Goal: Information Seeking & Learning: Learn about a topic

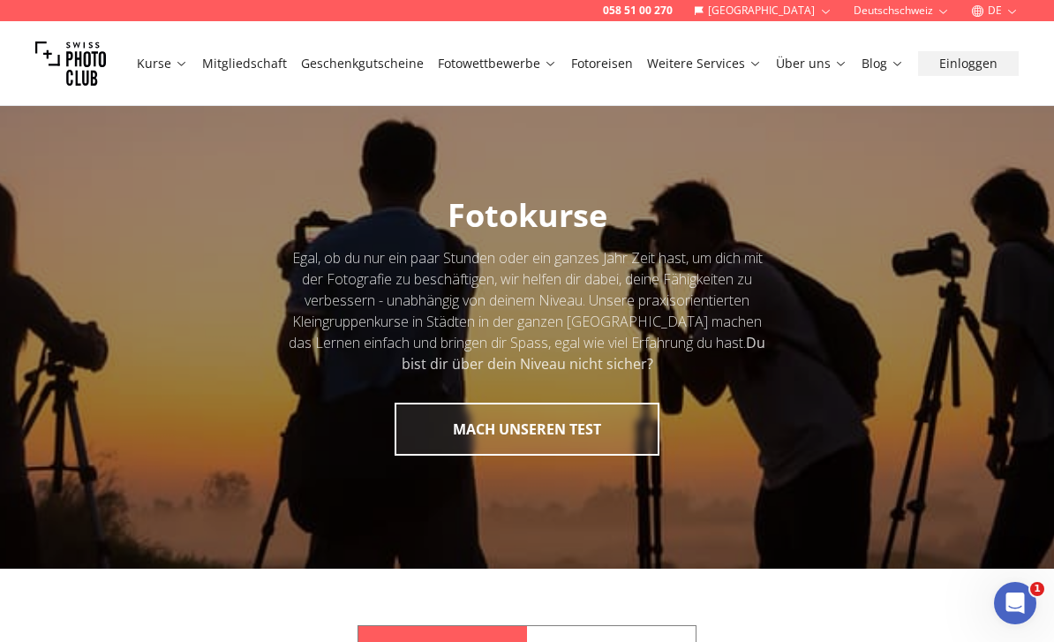
click at [620, 66] on link "Fotoreisen" at bounding box center [602, 64] width 62 height 18
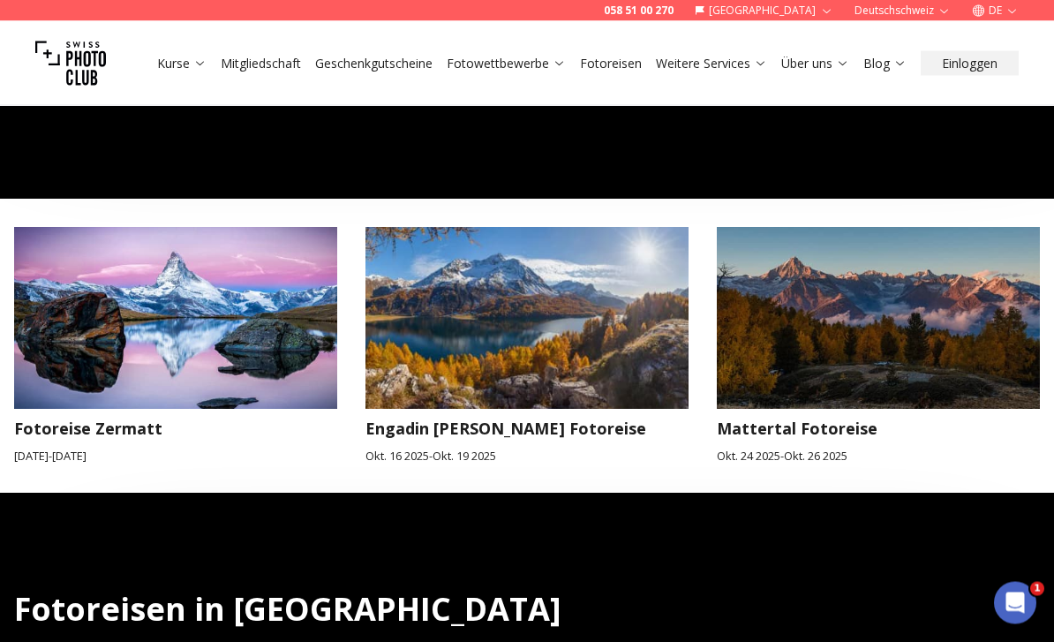
scroll to position [733, 0]
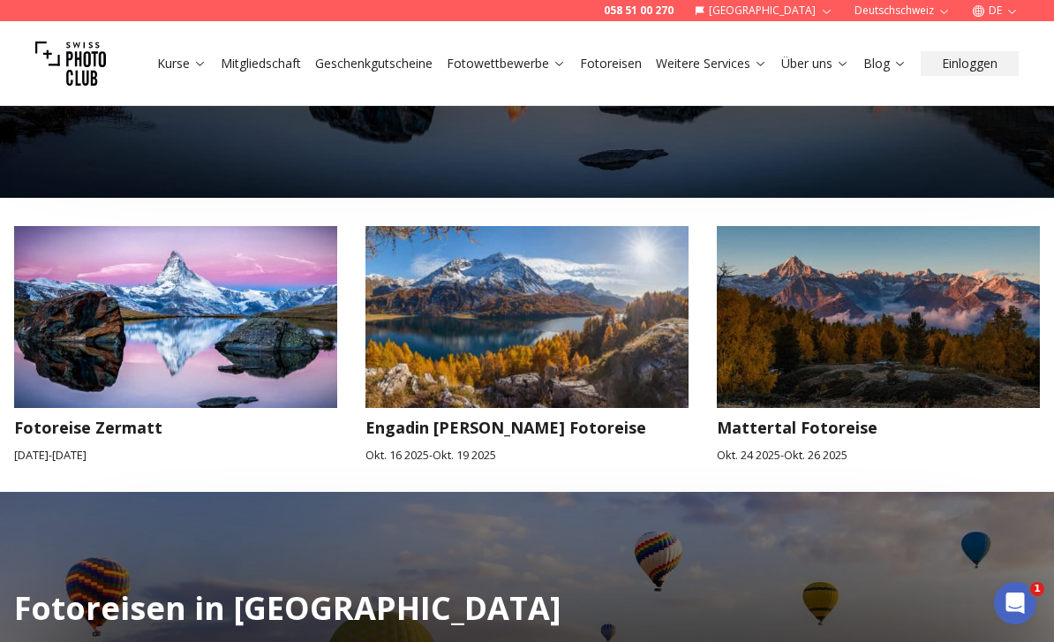
click at [146, 318] on img at bounding box center [176, 316] width 356 height 199
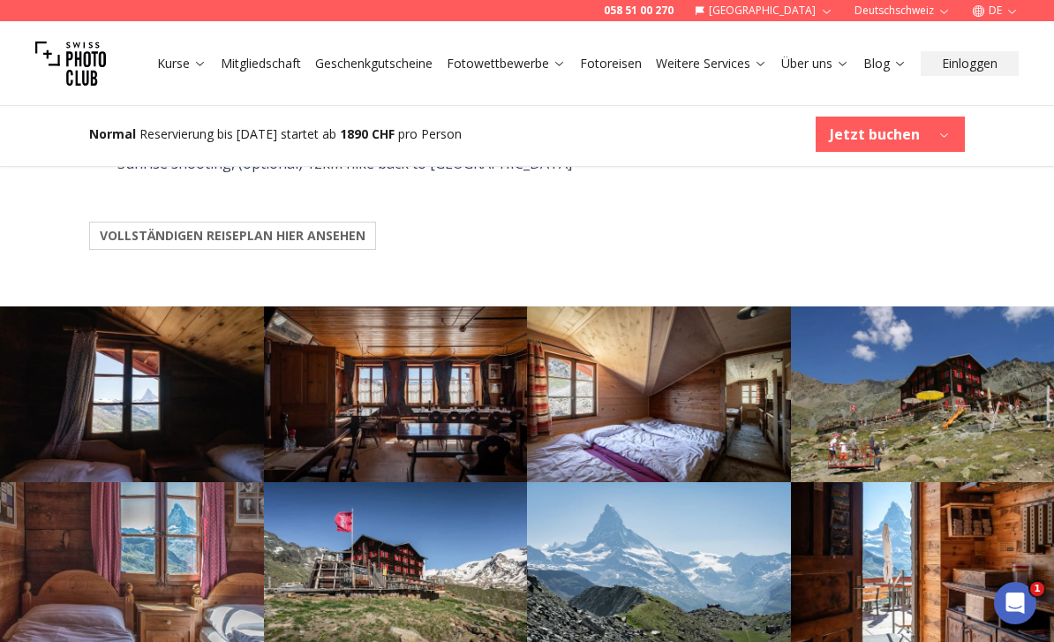
scroll to position [1755, 0]
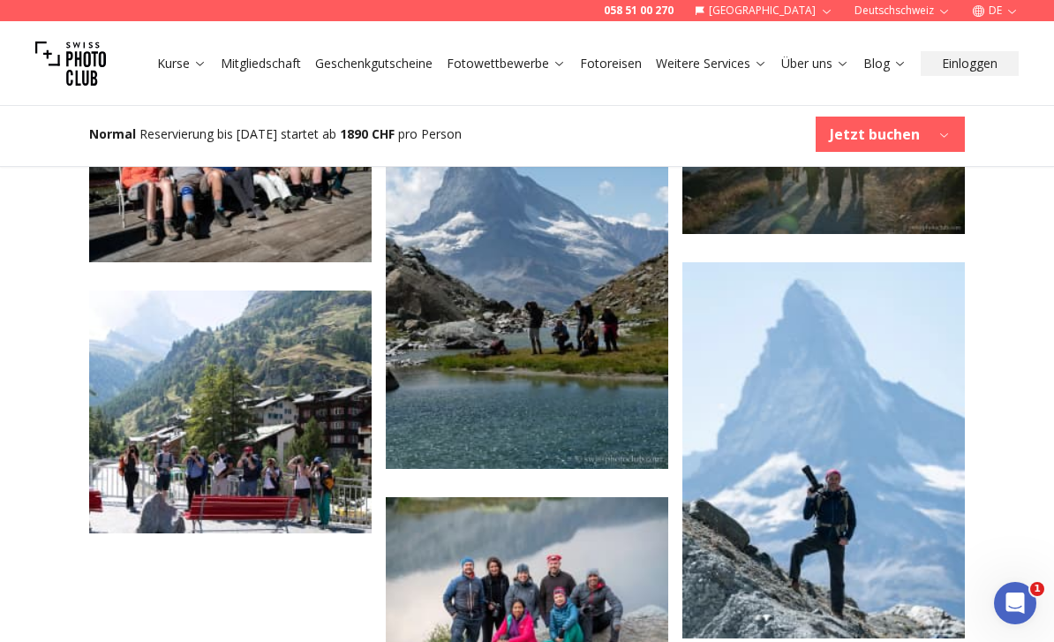
scroll to position [3402, 0]
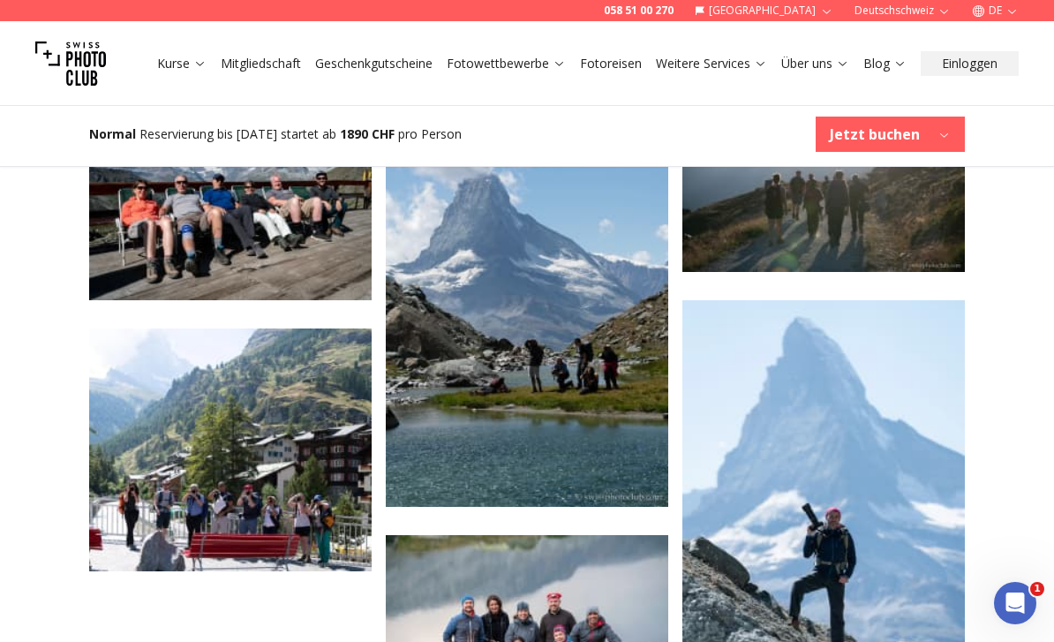
click at [206, 369] on img at bounding box center [230, 449] width 282 height 243
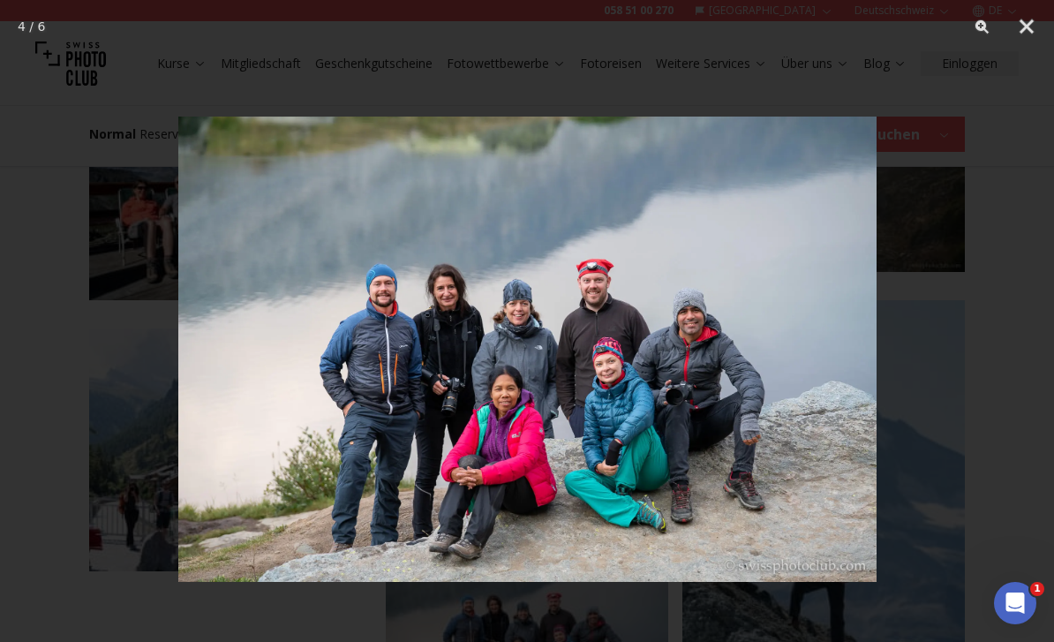
click at [246, 388] on img at bounding box center [527, 349] width 698 height 698
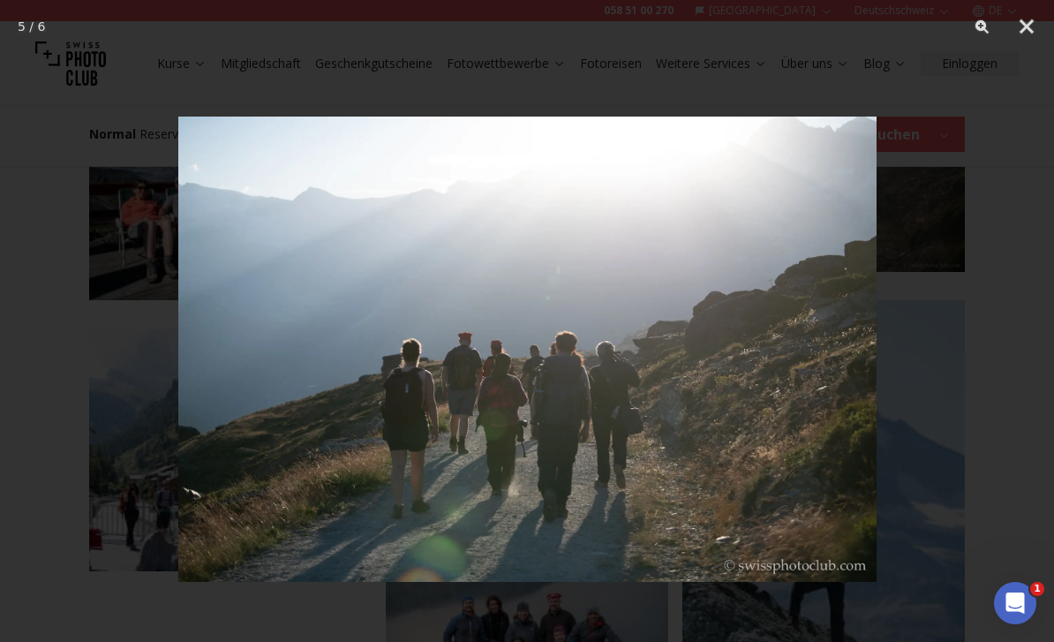
click at [1034, 23] on button "Close" at bounding box center [1026, 26] width 44 height 53
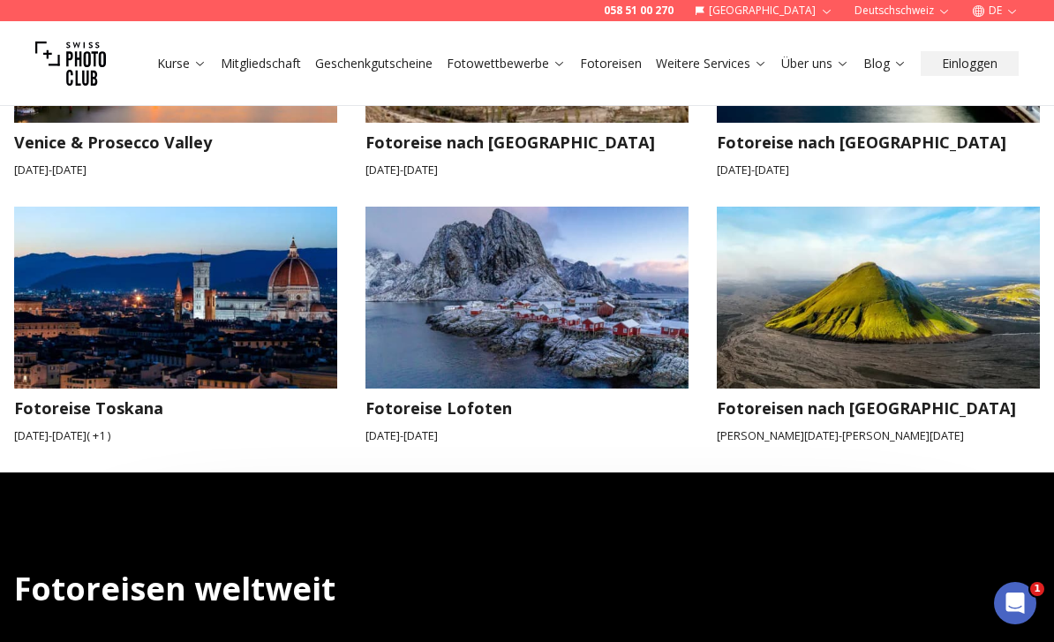
scroll to position [1816, 0]
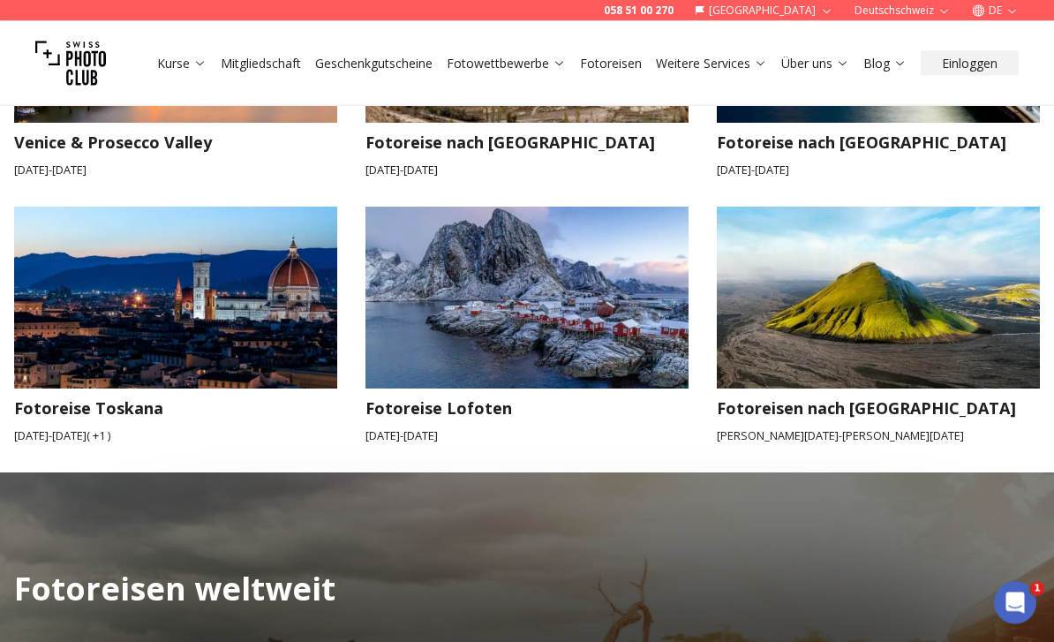
click at [154, 267] on img at bounding box center [176, 298] width 356 height 199
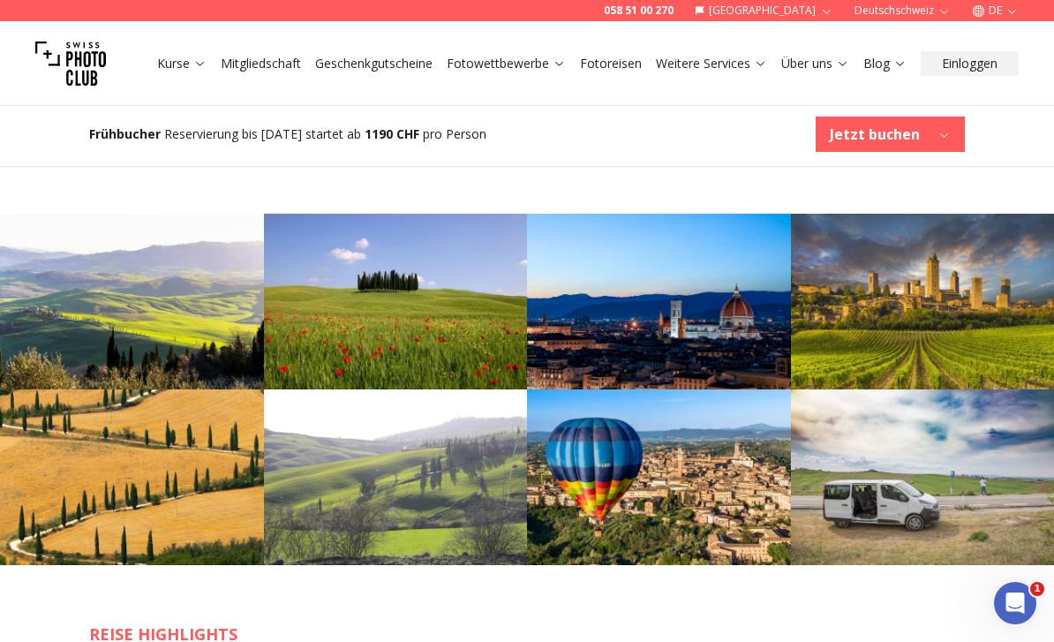
scroll to position [1176, 0]
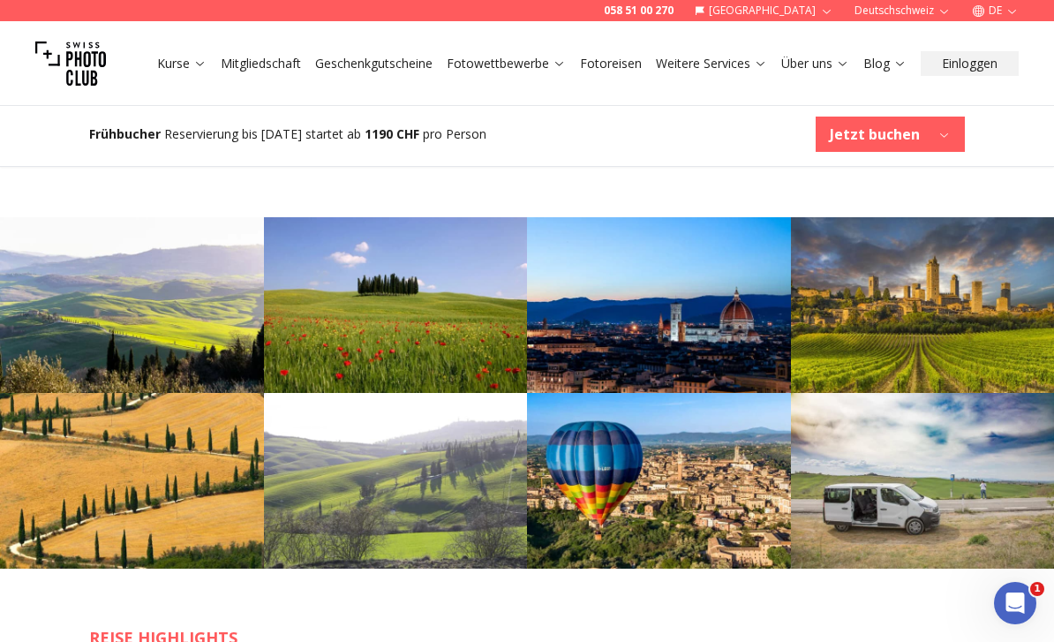
click at [129, 322] on img at bounding box center [132, 305] width 264 height 176
click at [163, 320] on img at bounding box center [132, 305] width 264 height 176
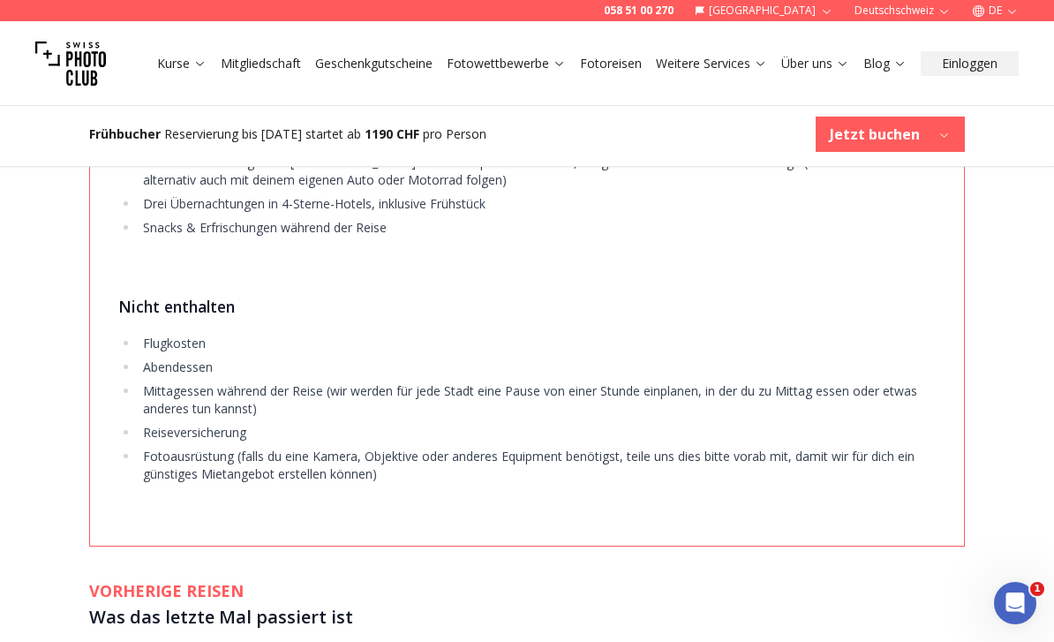
scroll to position [2925, 0]
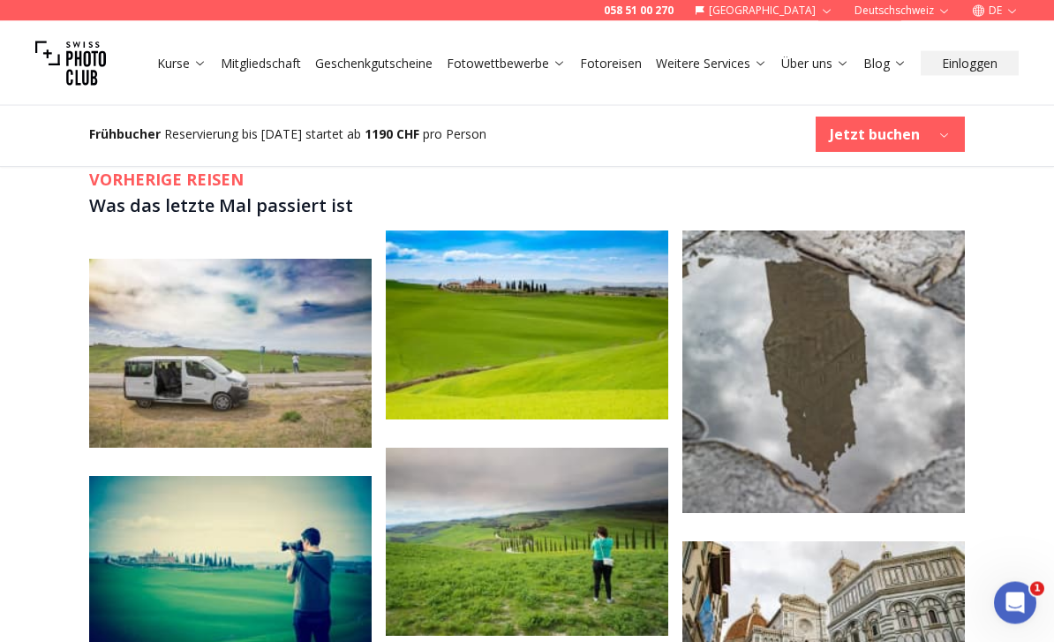
click at [159, 366] on img at bounding box center [230, 353] width 282 height 189
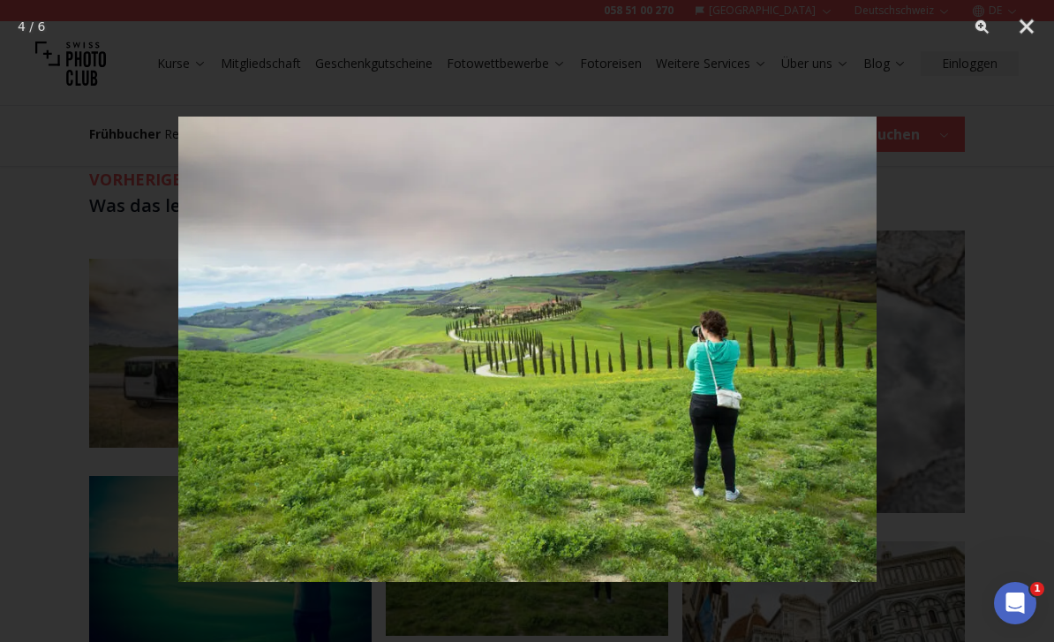
click at [1041, 29] on button "Close" at bounding box center [1026, 26] width 44 height 53
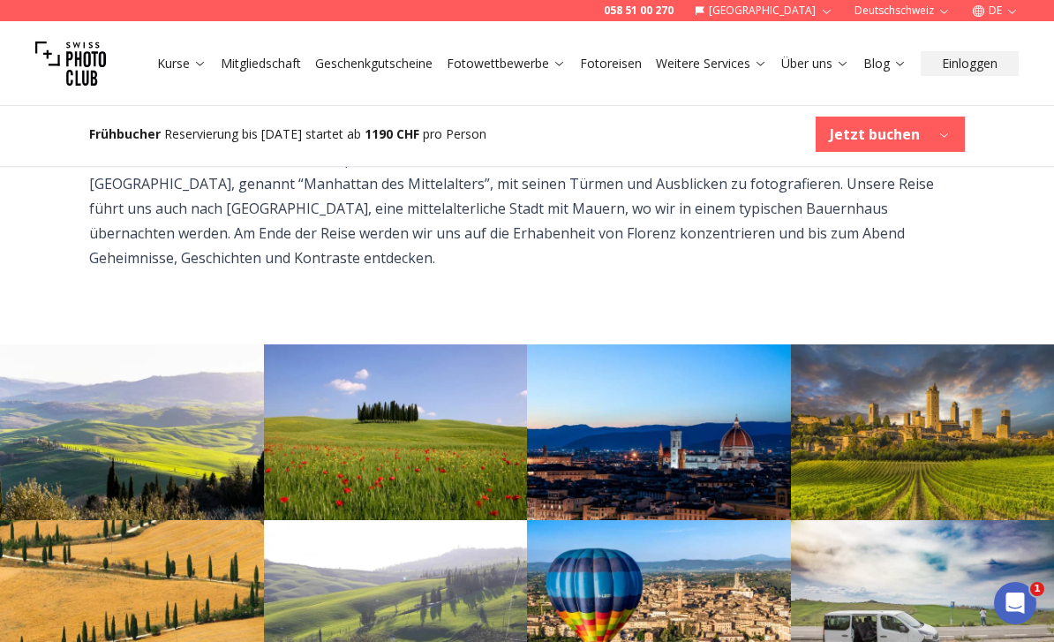
scroll to position [1048, 0]
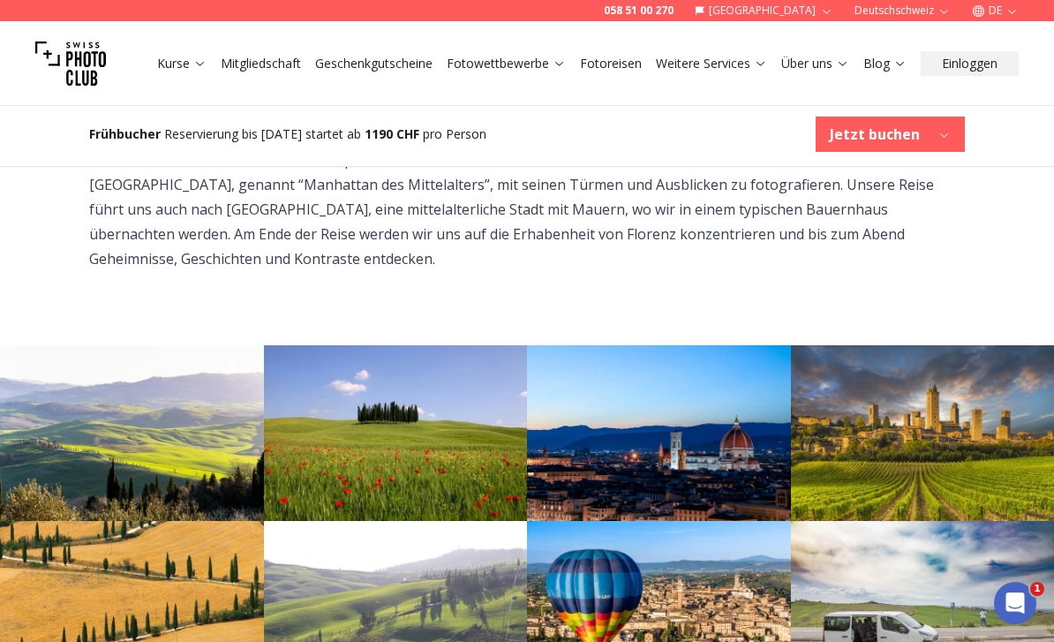
click at [957, 440] on img at bounding box center [923, 433] width 264 height 176
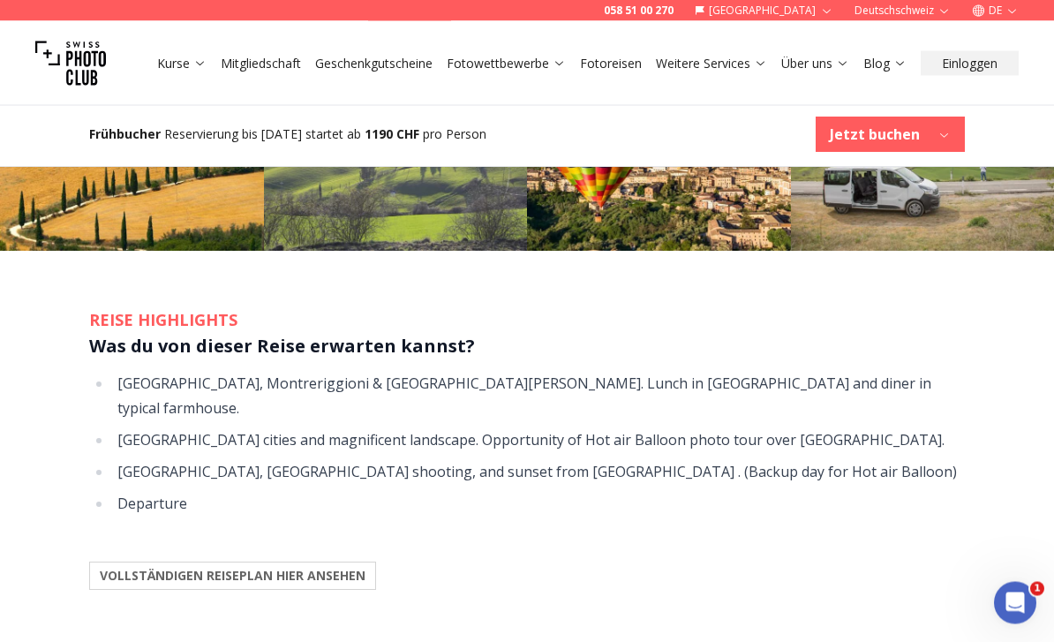
scroll to position [1493, 0]
click at [204, 567] on b "VOLLSTÄNDIGEN REISEPLAN HIER ANSEHEN" at bounding box center [233, 576] width 266 height 18
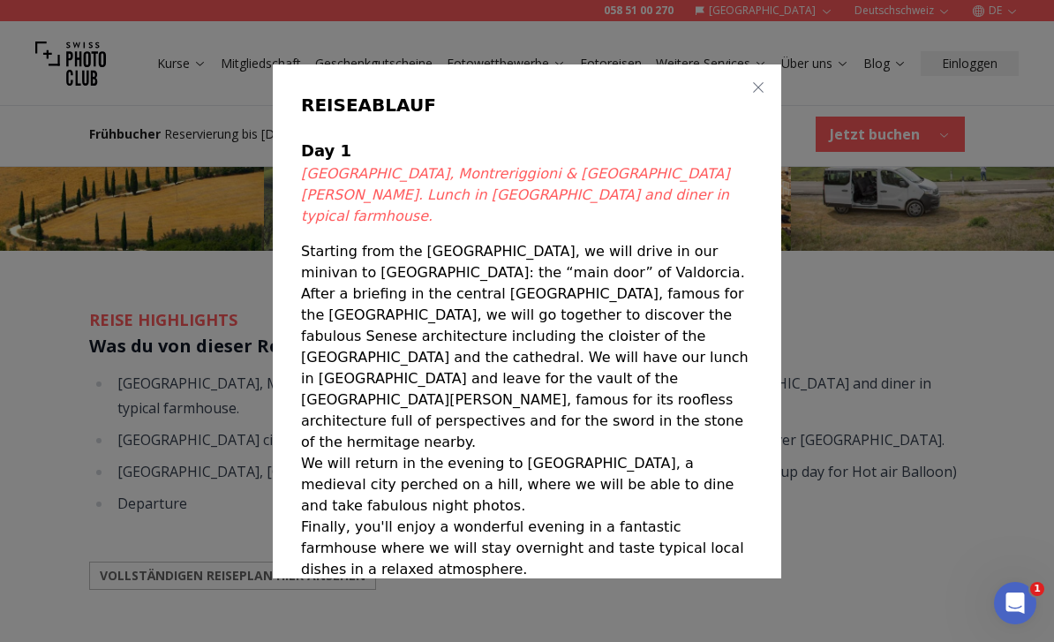
scroll to position [0, 0]
click at [750, 95] on button "button" at bounding box center [758, 87] width 21 height 21
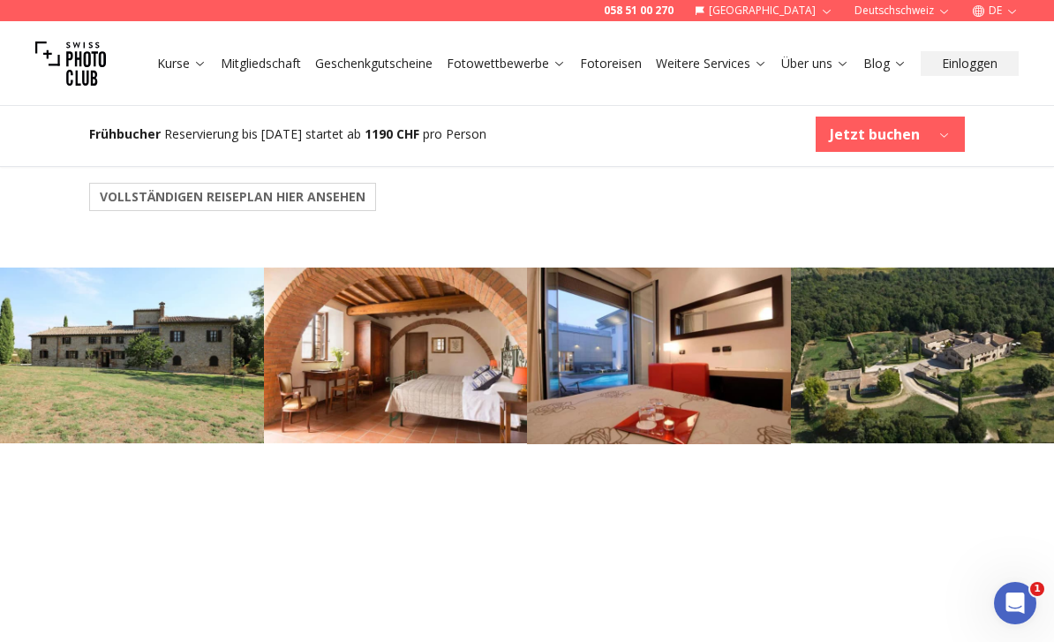
scroll to position [1920, 0]
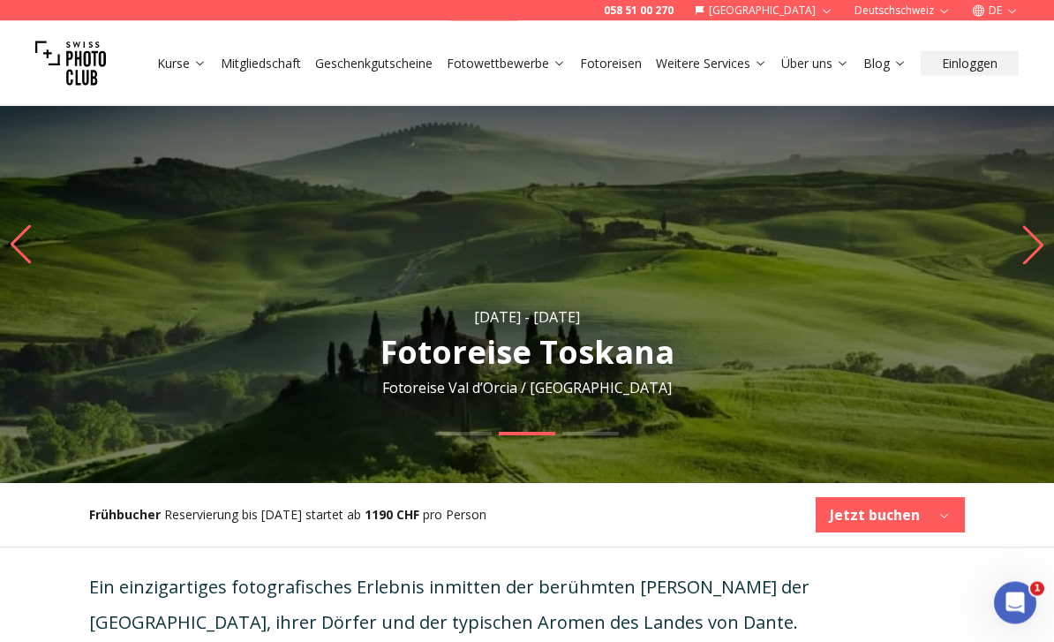
scroll to position [0, 0]
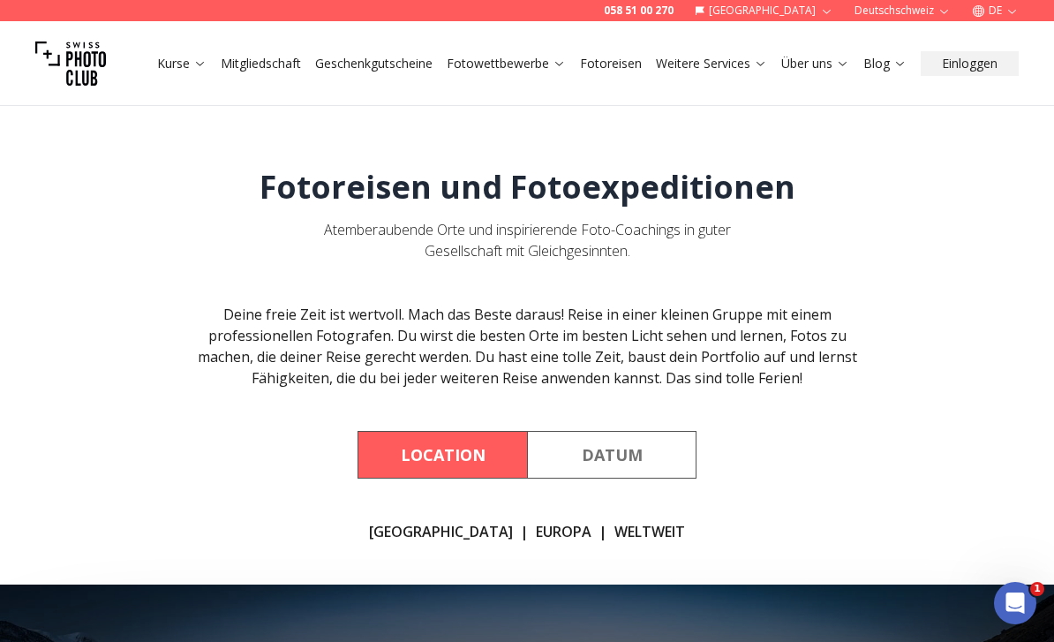
click at [401, 466] on button "Location" at bounding box center [441, 455] width 169 height 48
click at [417, 460] on button "Location" at bounding box center [441, 455] width 169 height 48
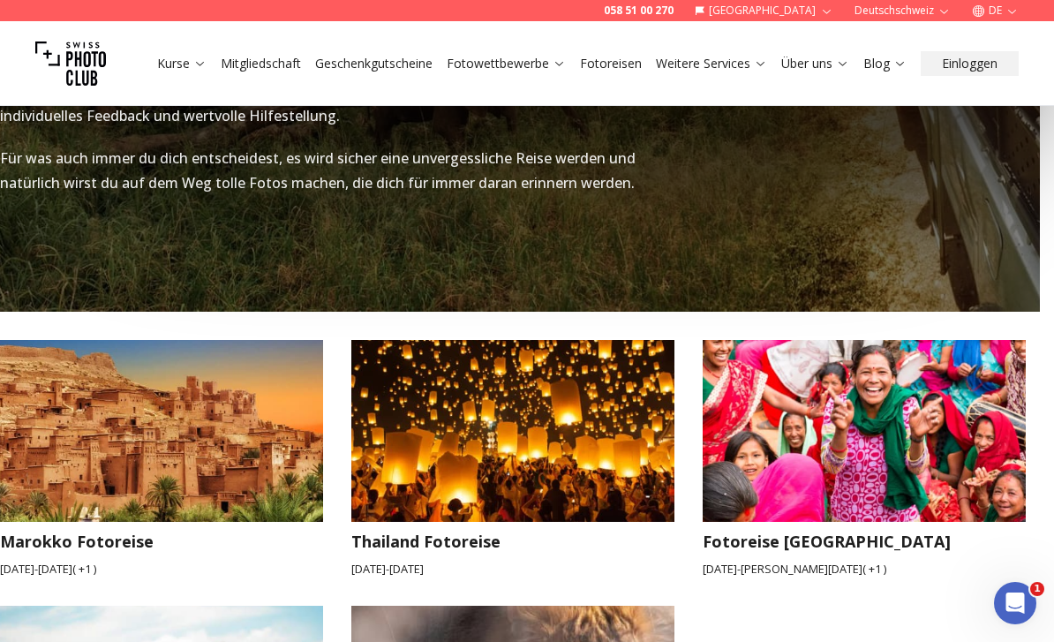
scroll to position [2591, 14]
click at [213, 409] on img at bounding box center [162, 431] width 356 height 199
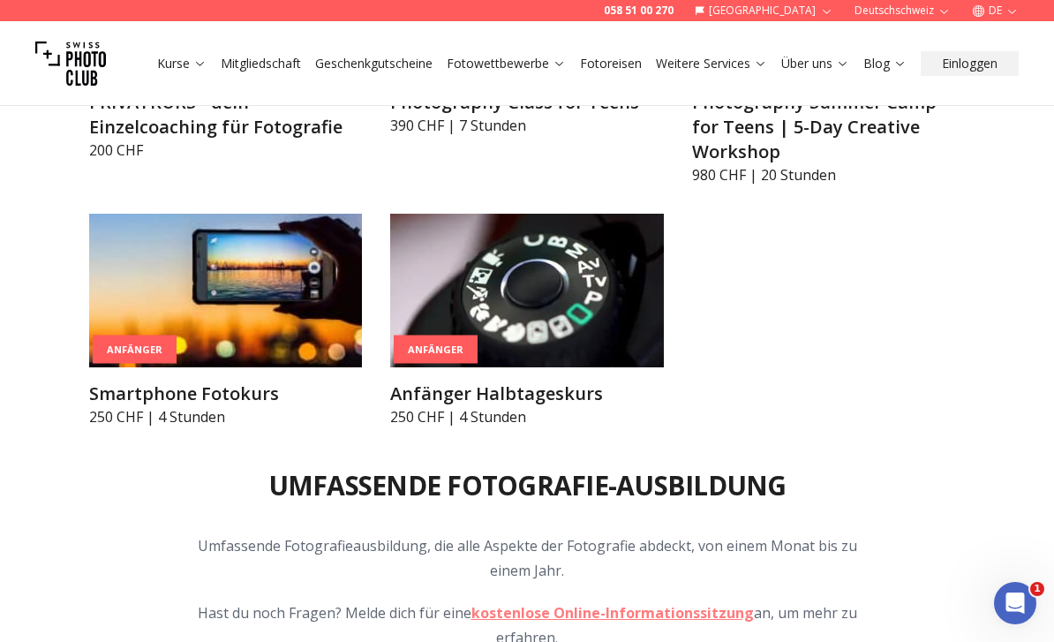
scroll to position [1477, 0]
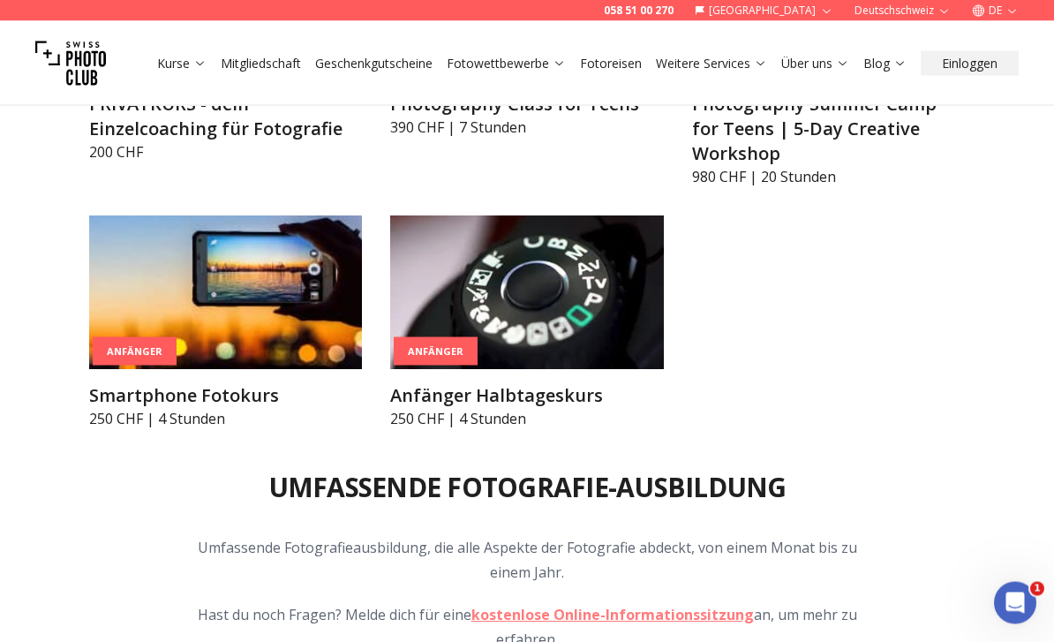
click at [605, 70] on link "Fotoreisen" at bounding box center [611, 64] width 62 height 18
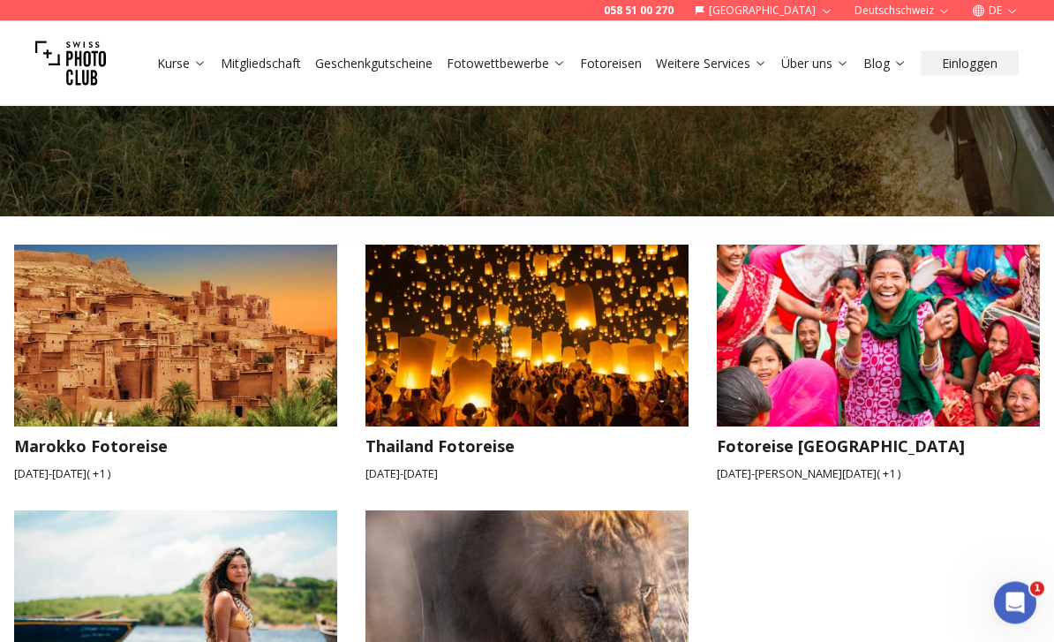
scroll to position [2687, 0]
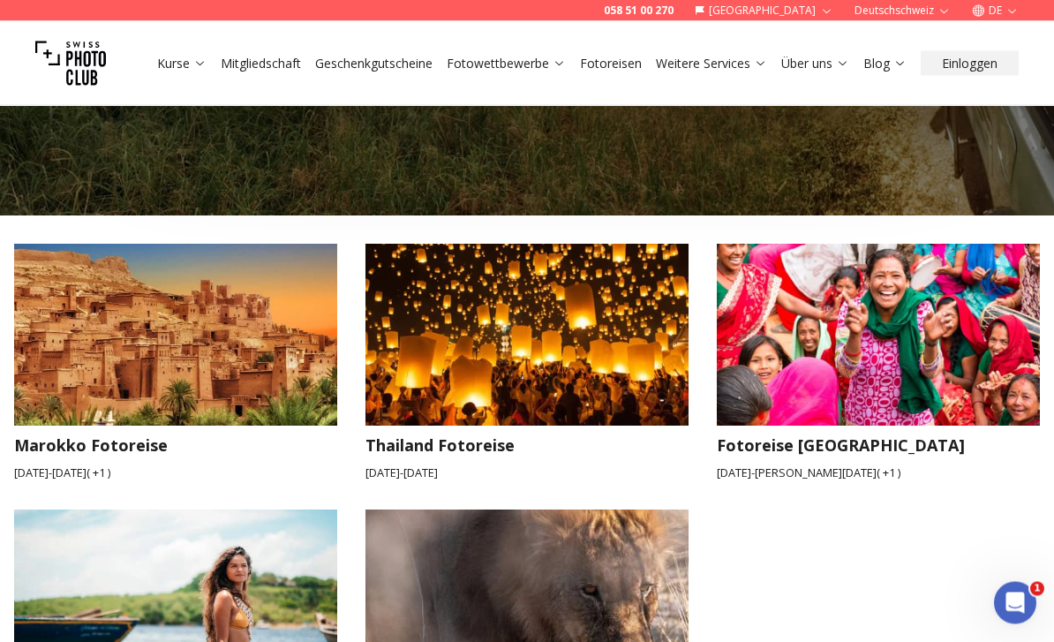
click at [551, 315] on img at bounding box center [528, 335] width 356 height 199
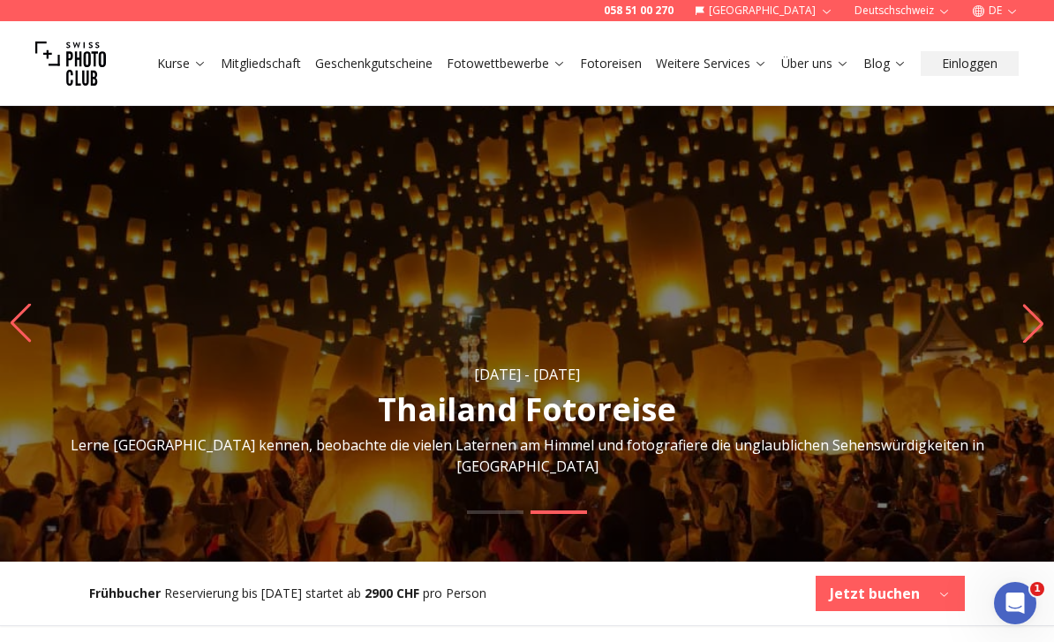
click at [1041, 322] on icon "Next slide" at bounding box center [1033, 324] width 20 height 39
click at [1028, 324] on icon "Next slide" at bounding box center [1033, 323] width 24 height 39
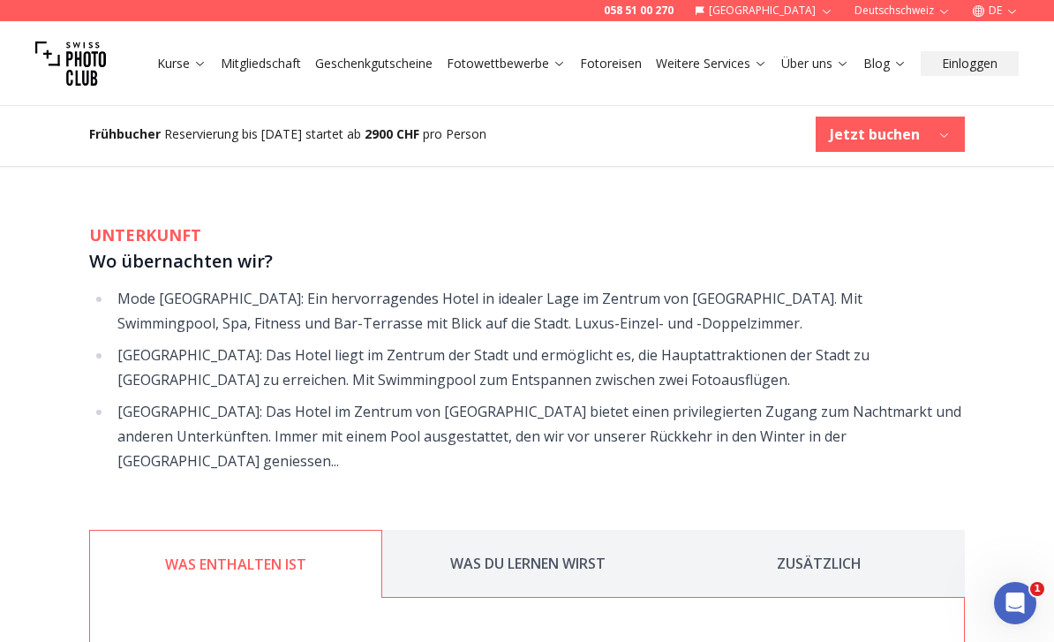
scroll to position [2944, 0]
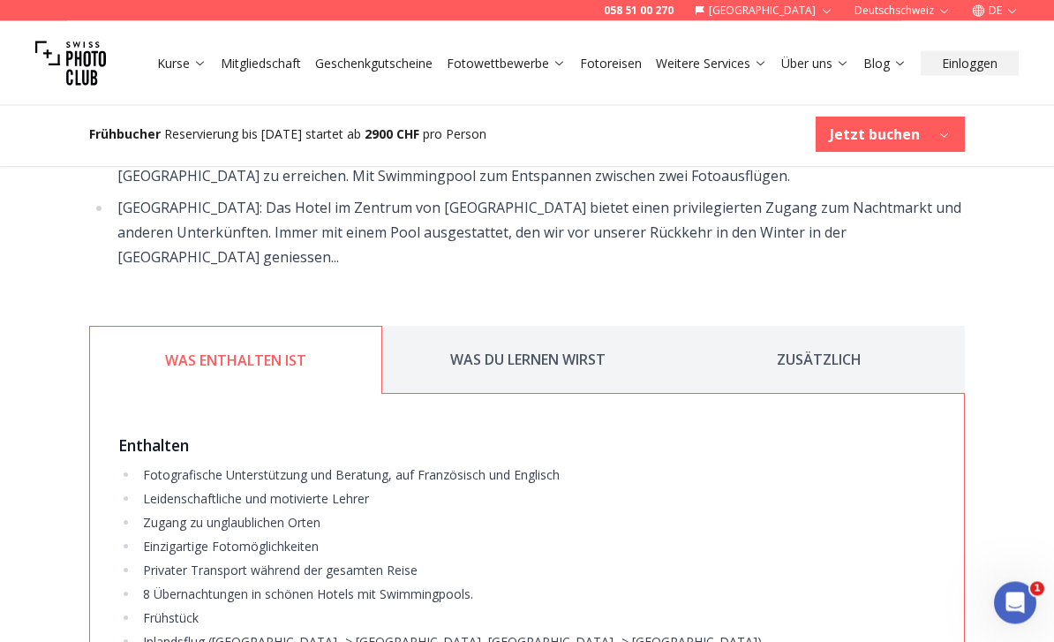
click at [544, 327] on button "WAS DU LERNEN WIRST" at bounding box center [527, 361] width 291 height 68
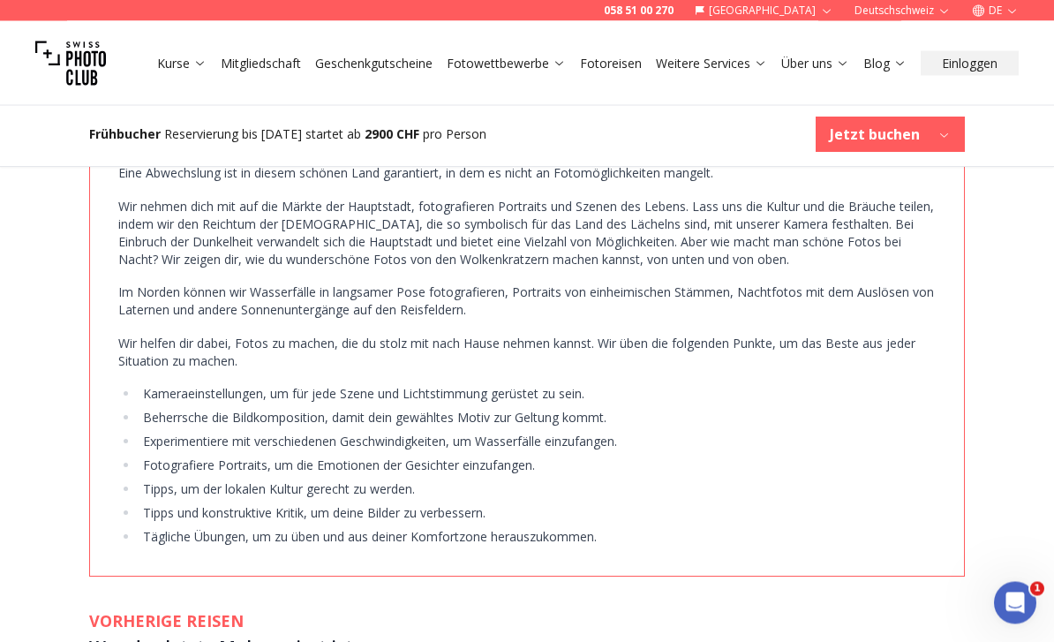
scroll to position [3408, 0]
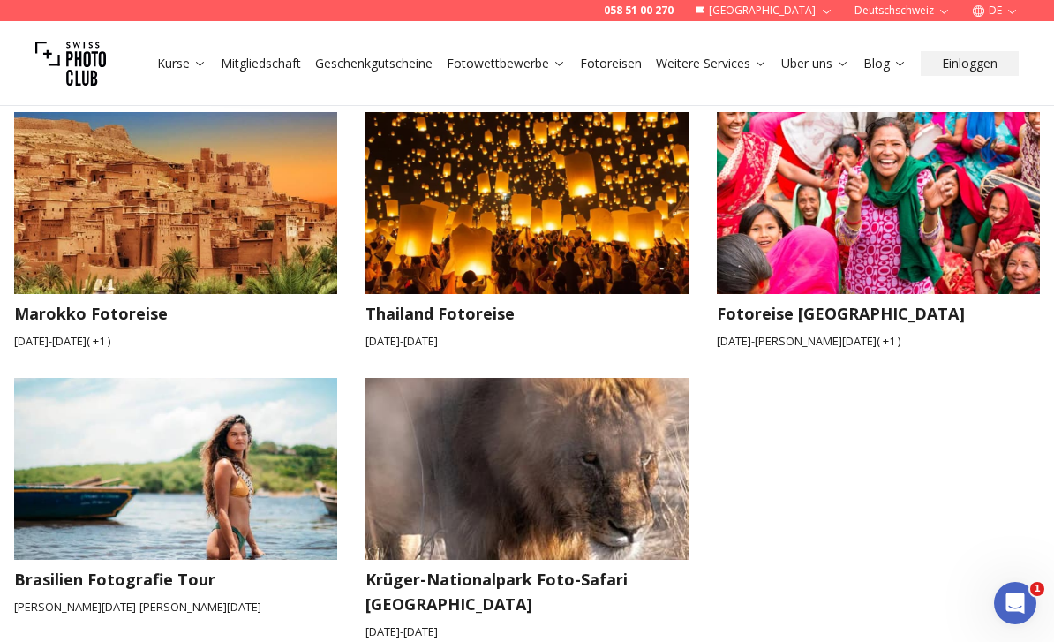
scroll to position [2820, 0]
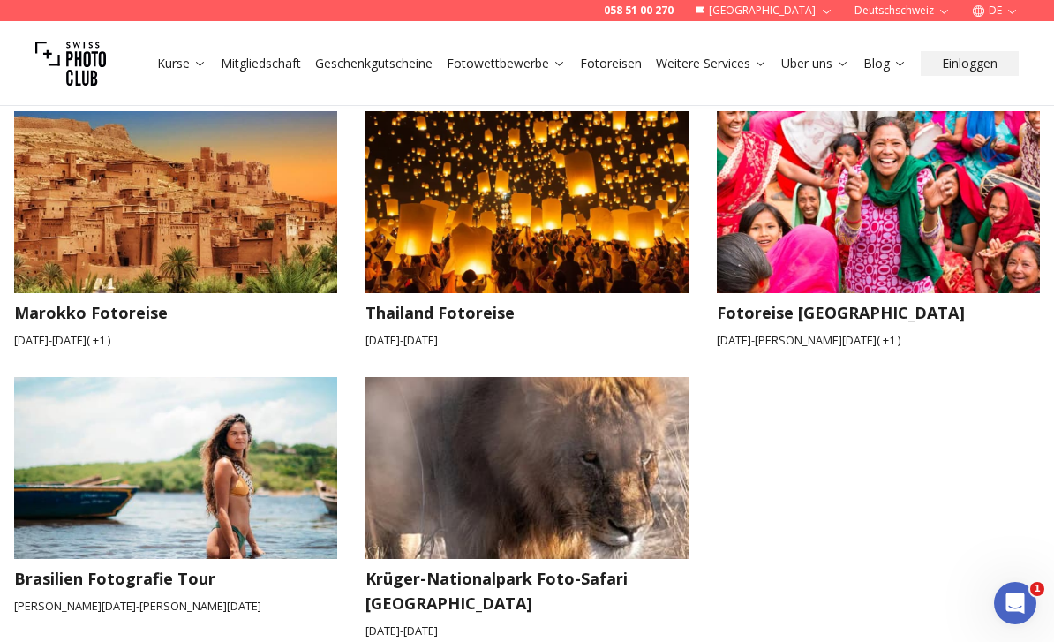
click at [246, 444] on img at bounding box center [176, 467] width 356 height 199
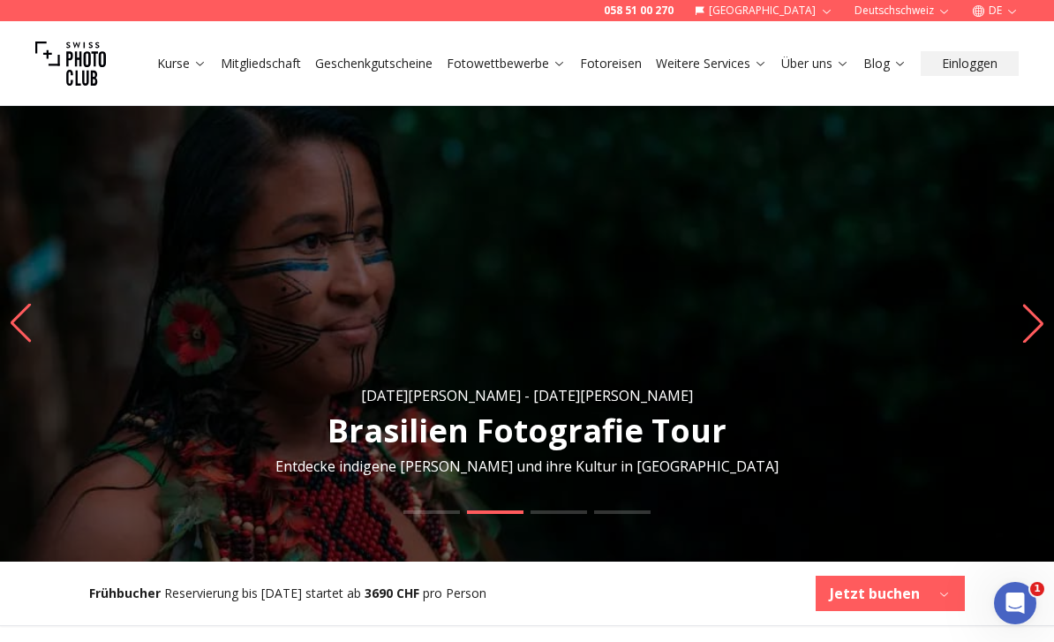
click at [1034, 327] on icon "Next slide" at bounding box center [1033, 323] width 24 height 39
click at [1039, 322] on icon "Next slide" at bounding box center [1033, 323] width 24 height 39
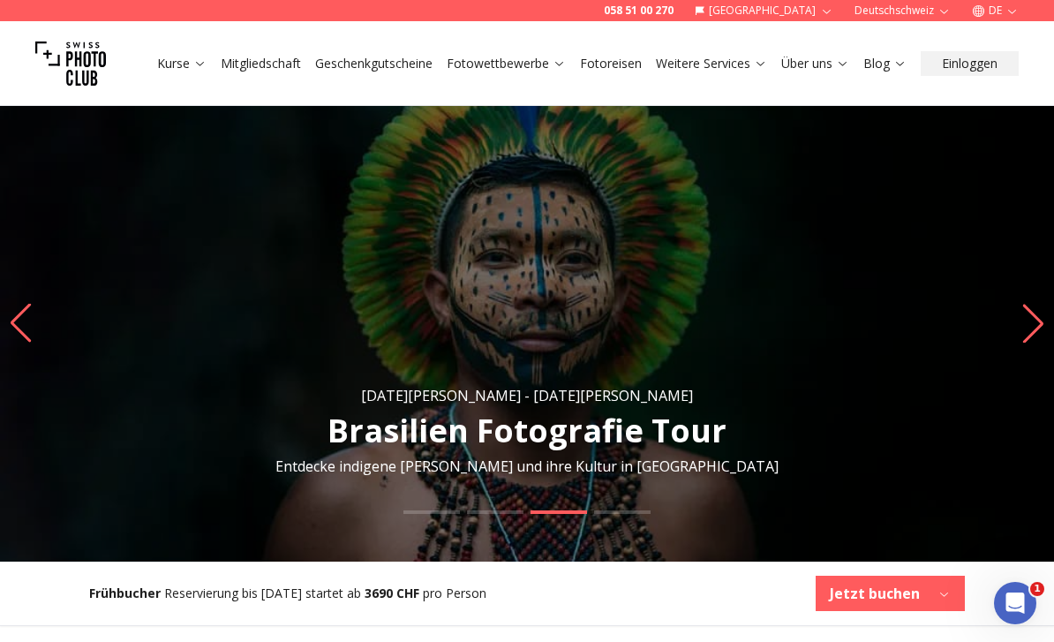
click at [1042, 320] on icon "Next slide" at bounding box center [1033, 323] width 24 height 39
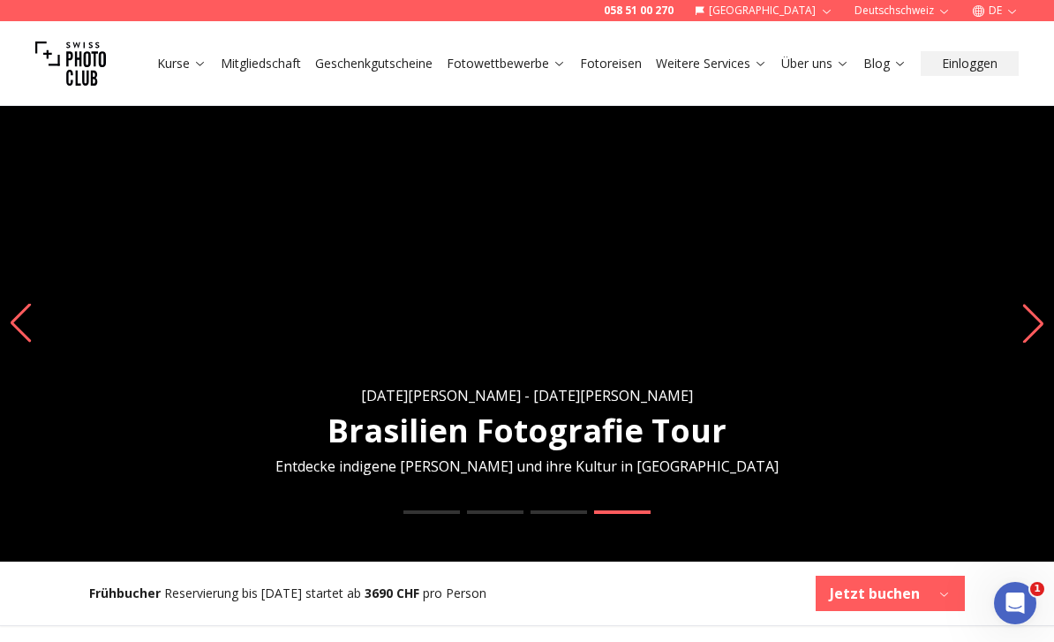
click at [1036, 322] on icon "Next slide" at bounding box center [1033, 323] width 24 height 39
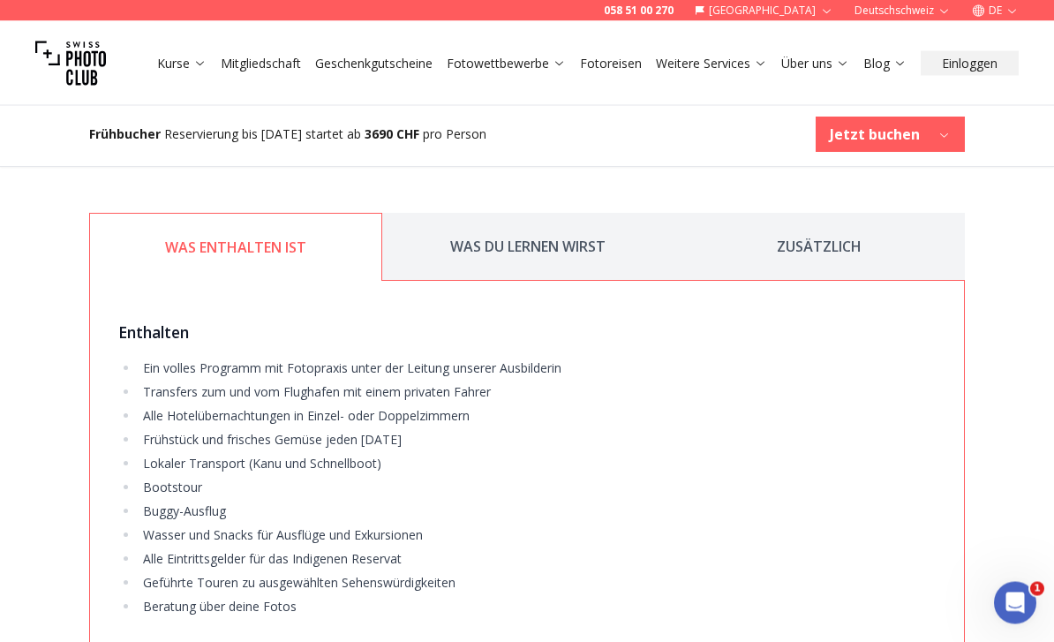
scroll to position [3125, 0]
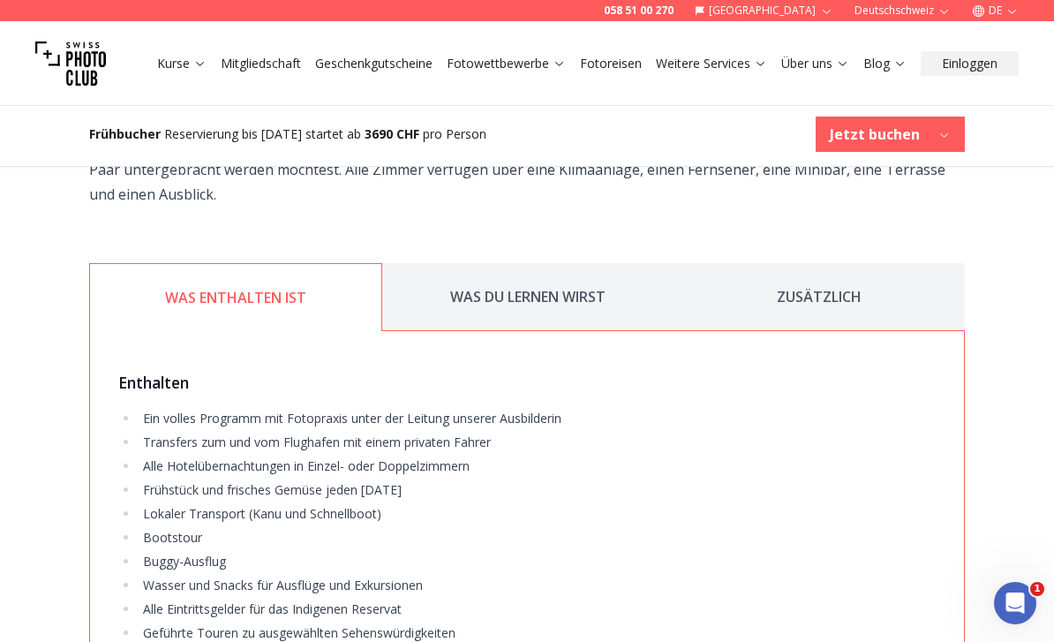
click at [536, 269] on button "WAS DU LERNEN WIRST" at bounding box center [527, 297] width 291 height 68
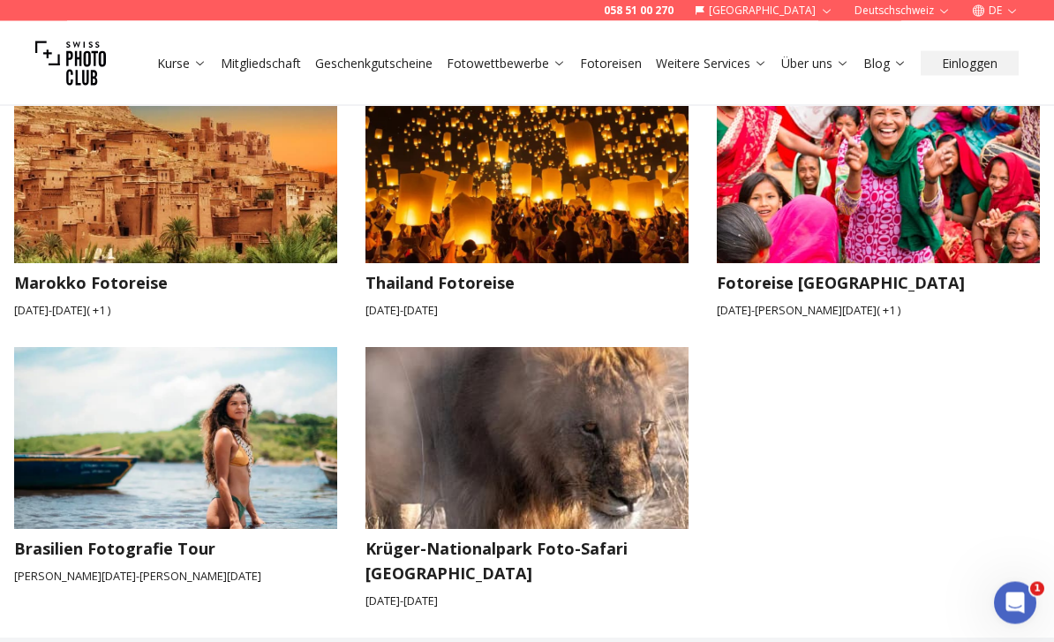
scroll to position [2874, 0]
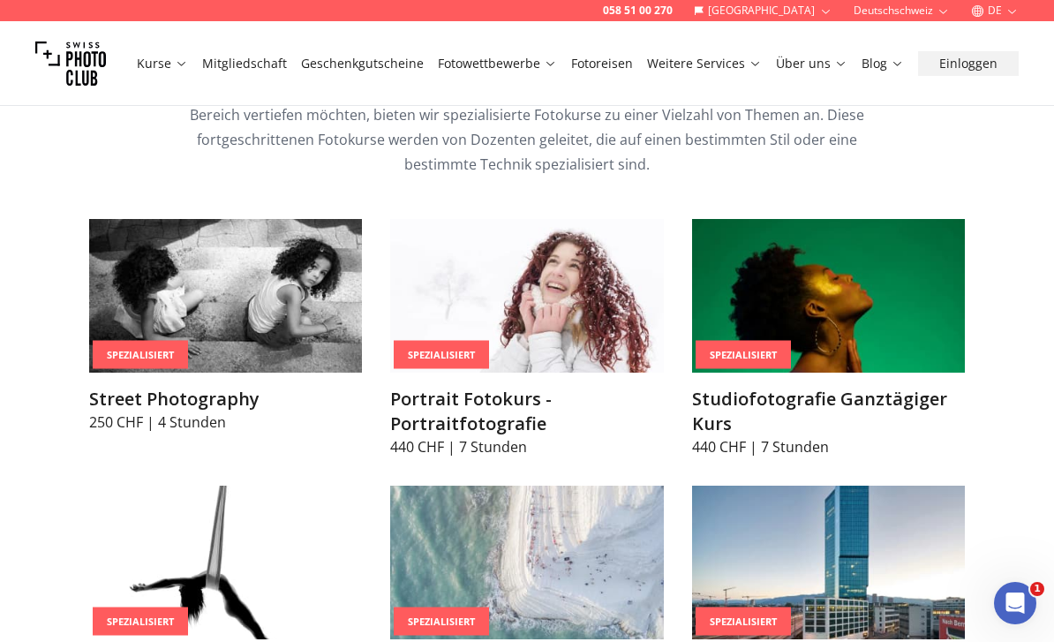
scroll to position [3516, 0]
click at [199, 346] on img at bounding box center [225, 297] width 273 height 154
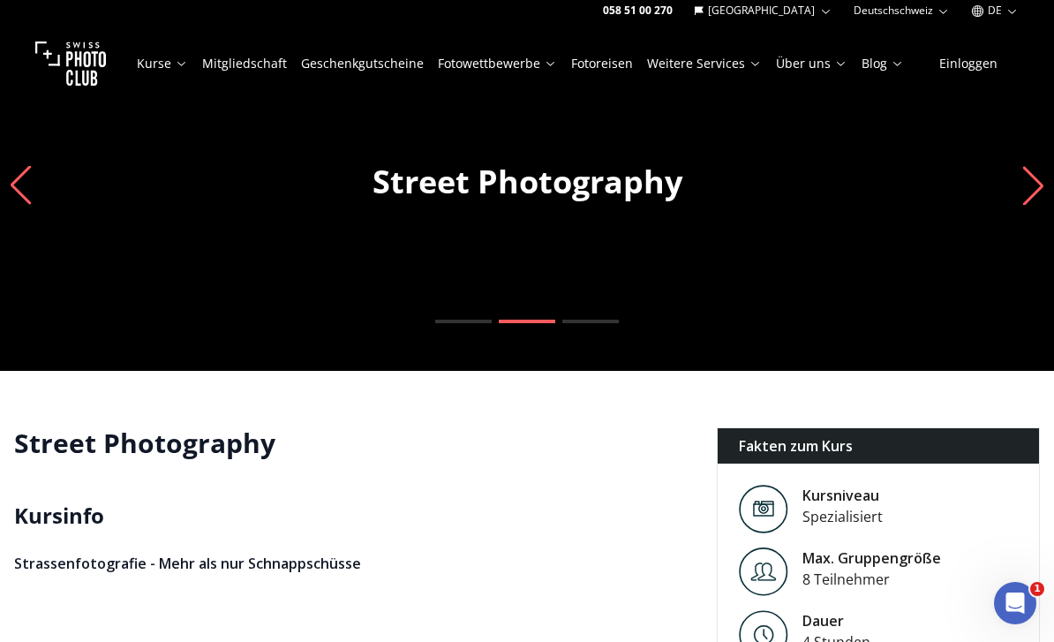
click at [1026, 191] on icon "Next slide" at bounding box center [1033, 185] width 24 height 39
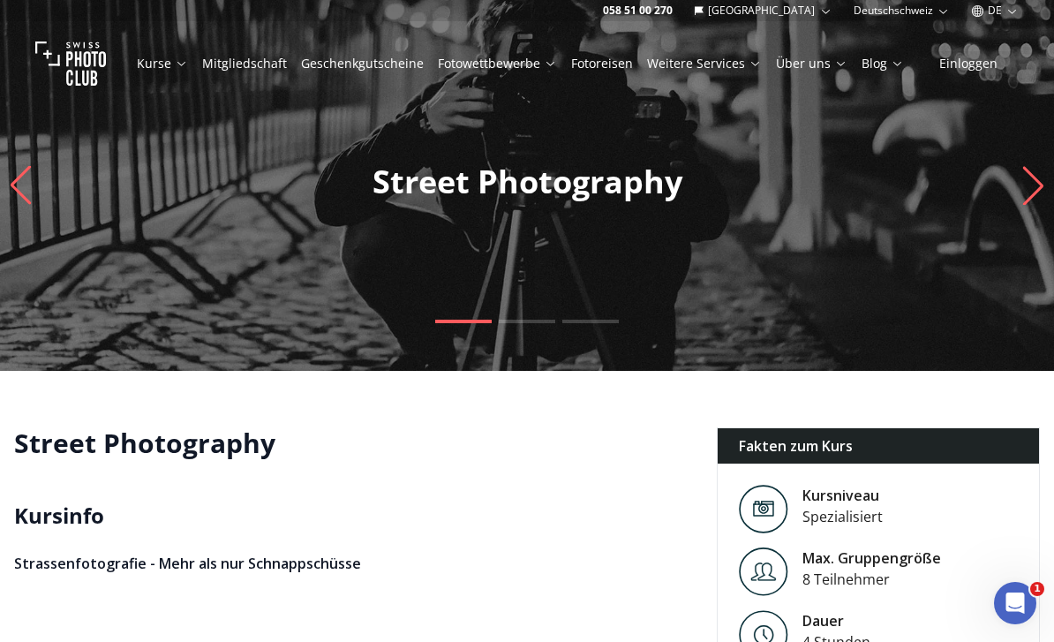
click at [604, 66] on link "Fotoreisen" at bounding box center [602, 64] width 62 height 18
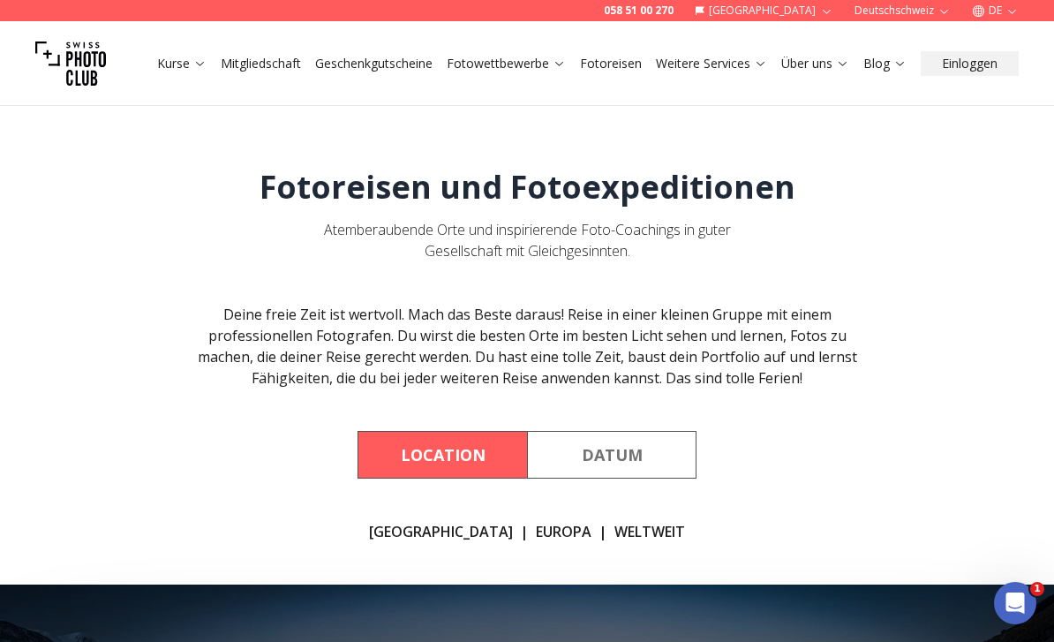
click at [813, 71] on link "Über uns" at bounding box center [815, 64] width 68 height 18
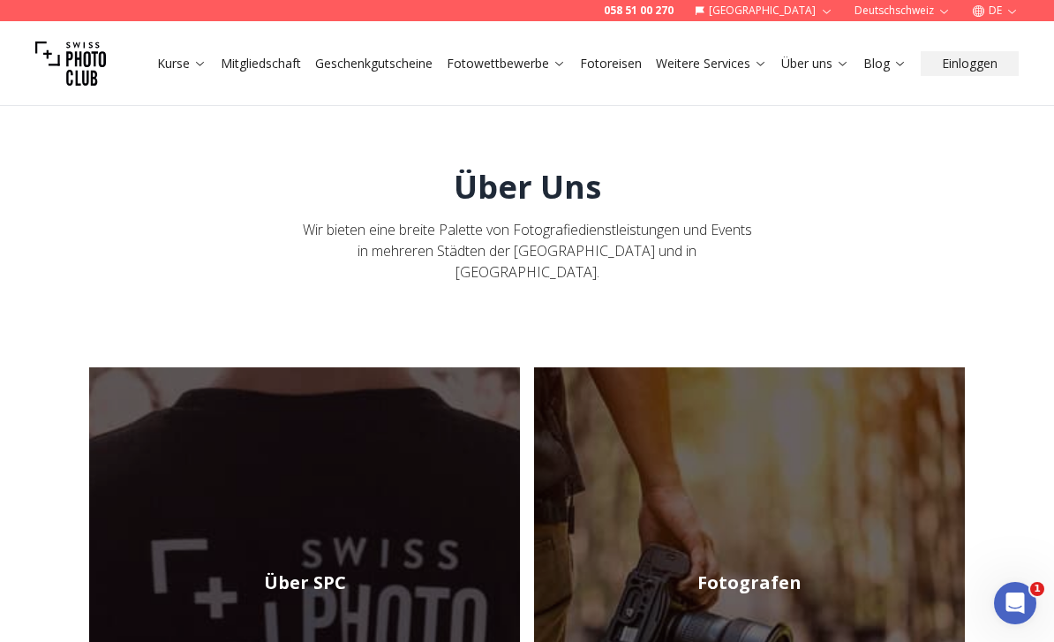
click at [888, 69] on link "Blog" at bounding box center [884, 64] width 43 height 18
click at [890, 67] on link "Blog" at bounding box center [884, 64] width 43 height 18
click at [267, 56] on link "Mitgliedschaft" at bounding box center [261, 64] width 80 height 18
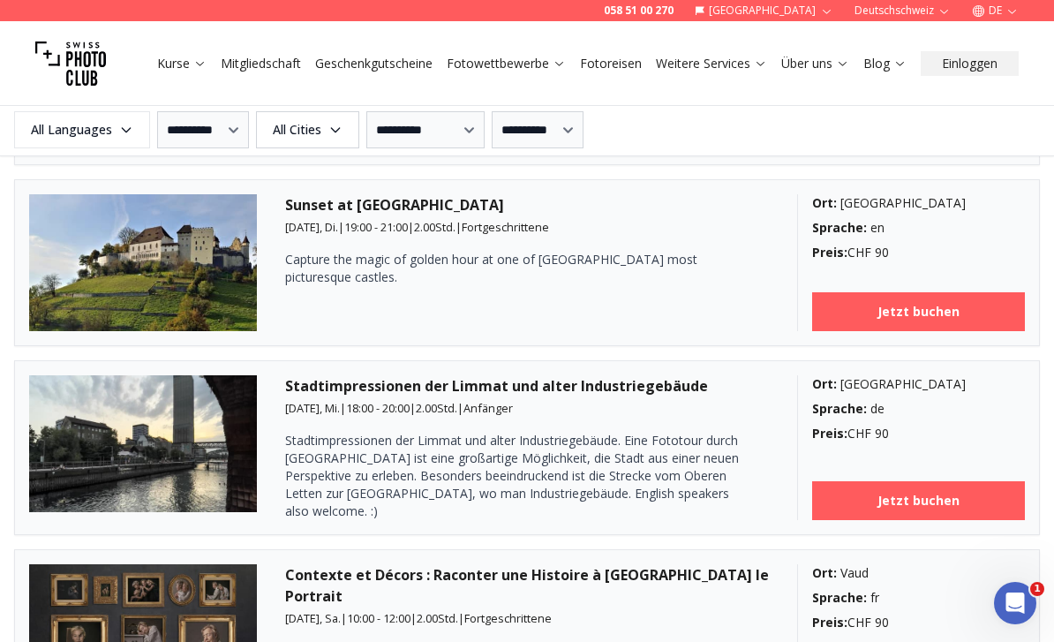
scroll to position [2376, 0]
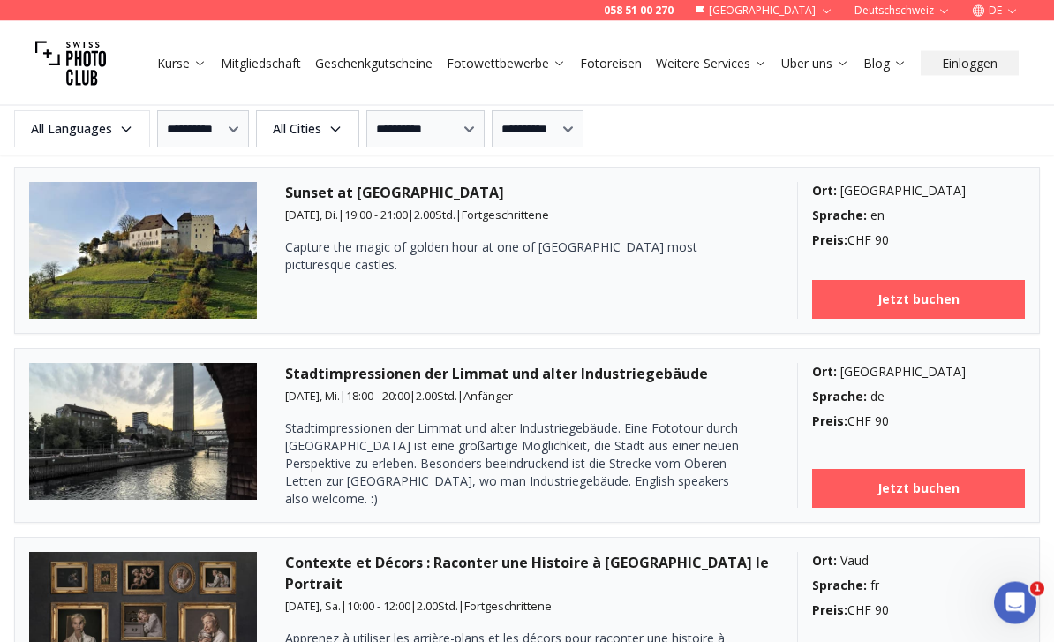
click at [424, 458] on p "Stadtimpressionen der Limmat und alter Industriegebäude. Eine Fototour durch [G…" at bounding box center [514, 464] width 459 height 88
click at [185, 421] on img at bounding box center [143, 432] width 228 height 137
click at [649, 368] on h3 "Stadtimpressionen der Limmat und alter Industriegebäude" at bounding box center [527, 374] width 484 height 21
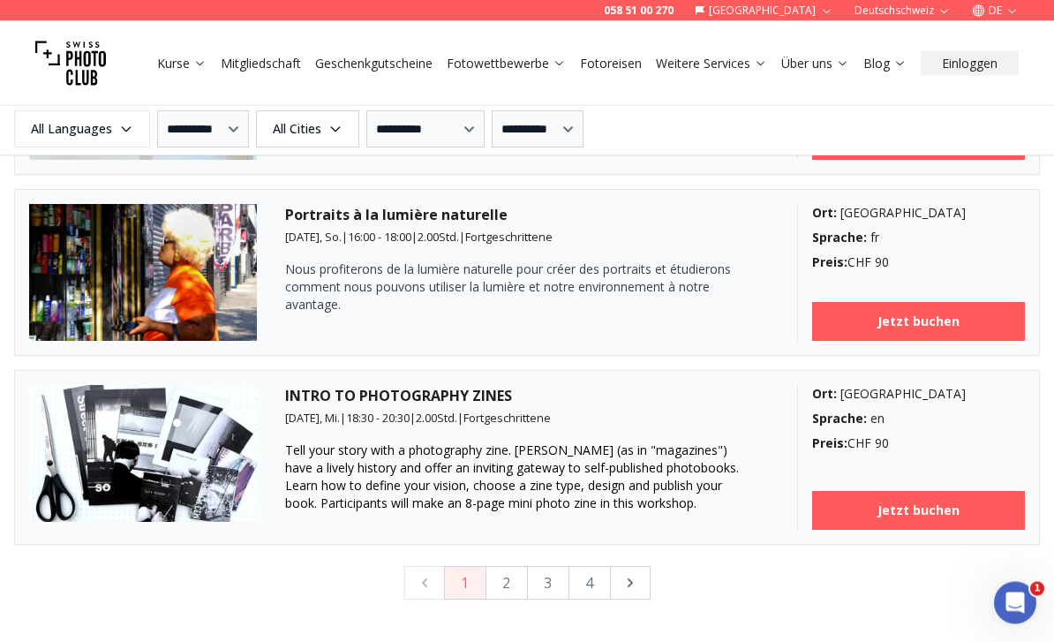
scroll to position [4584, 0]
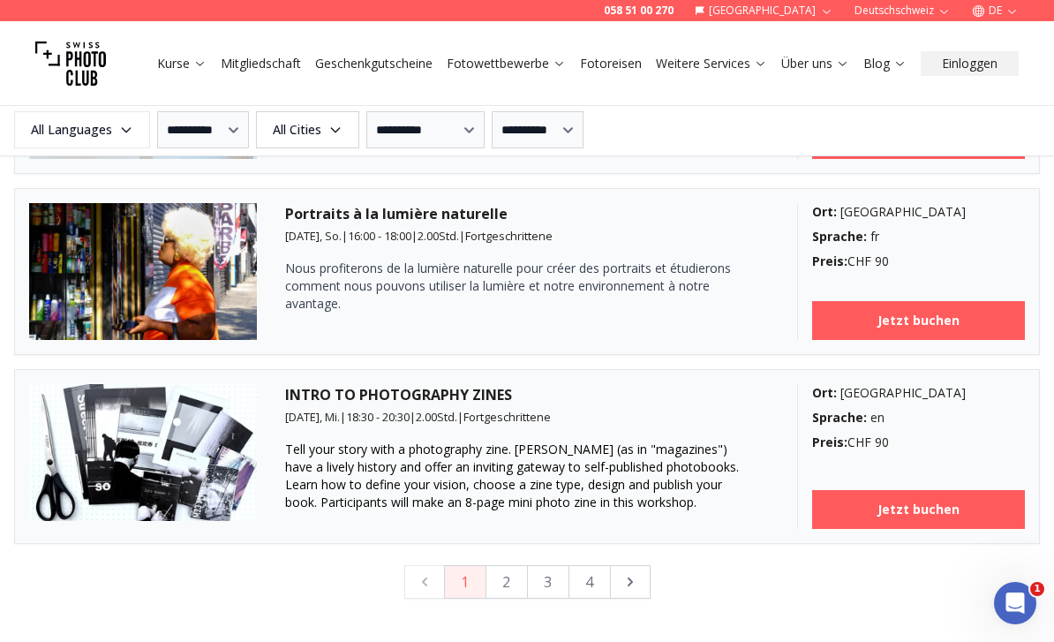
click at [509, 577] on button "2" at bounding box center [506, 582] width 42 height 34
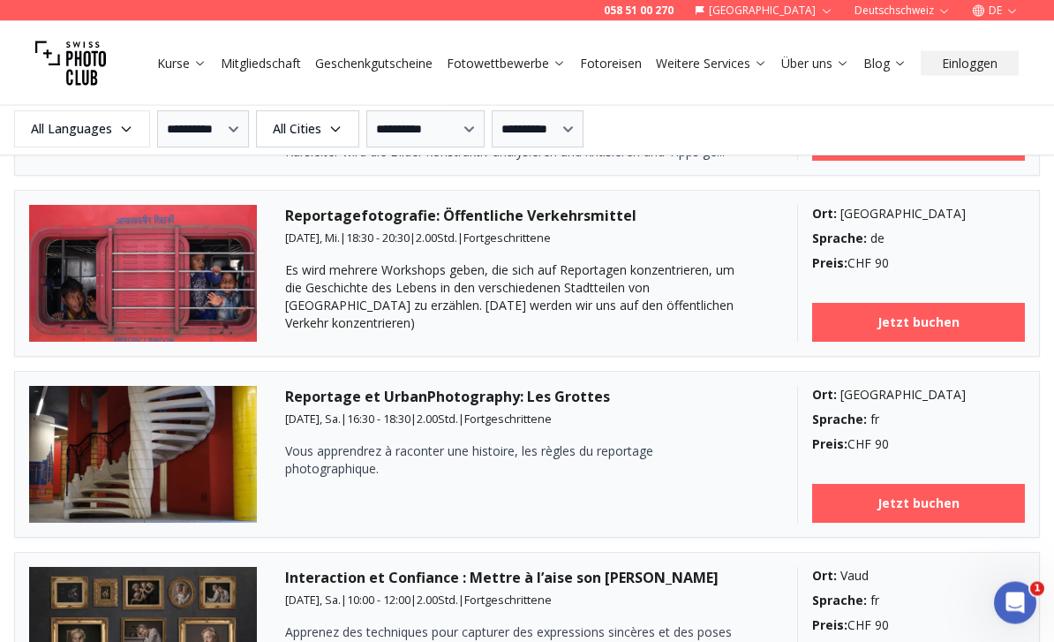
scroll to position [3637, 0]
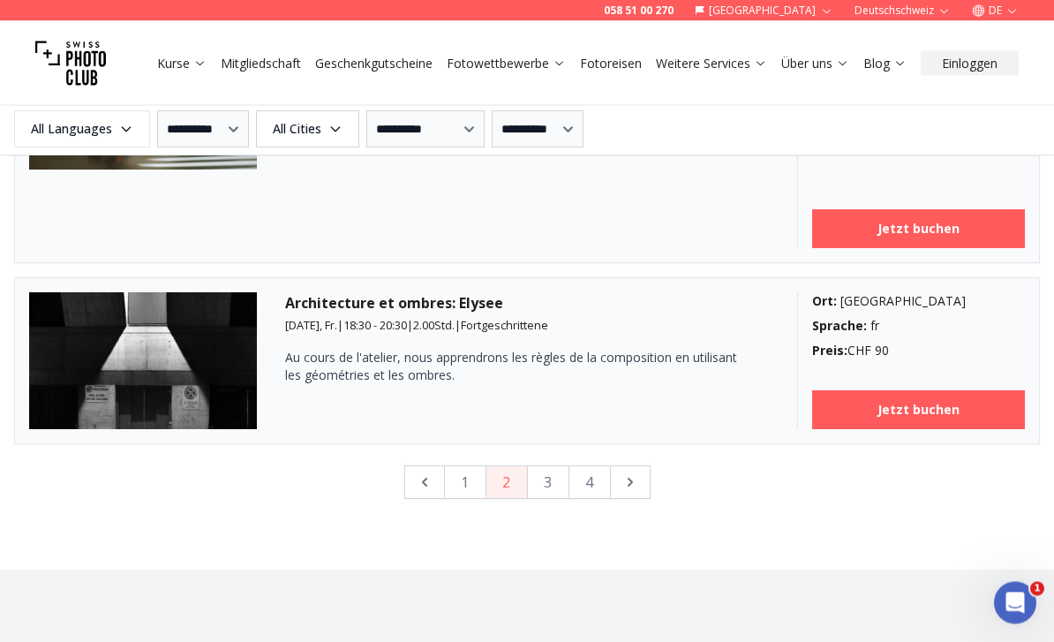
click at [553, 480] on button "3" at bounding box center [548, 483] width 42 height 34
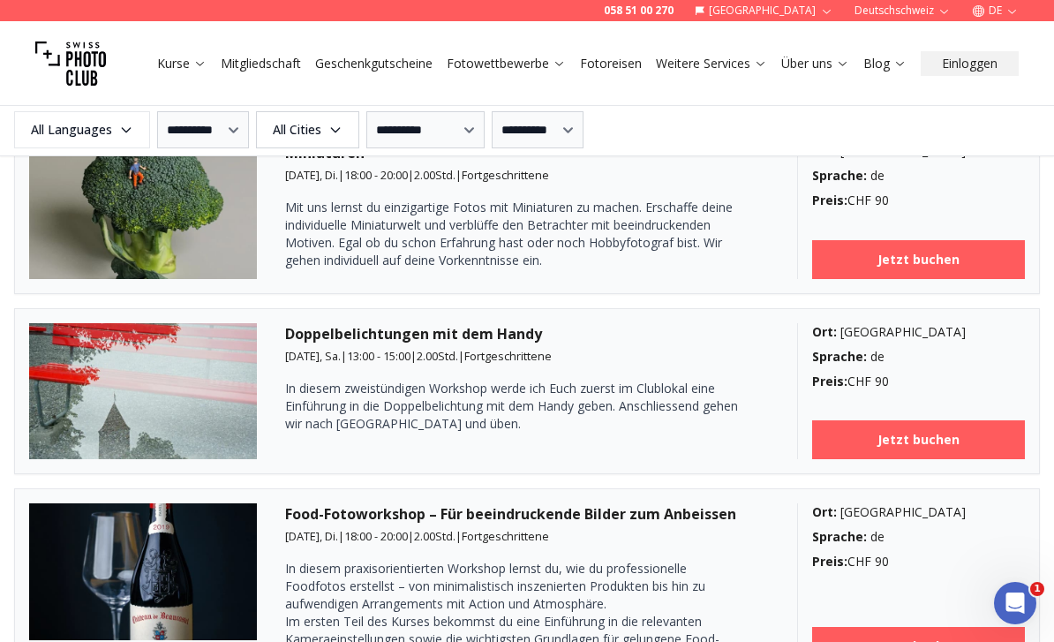
scroll to position [3891, 0]
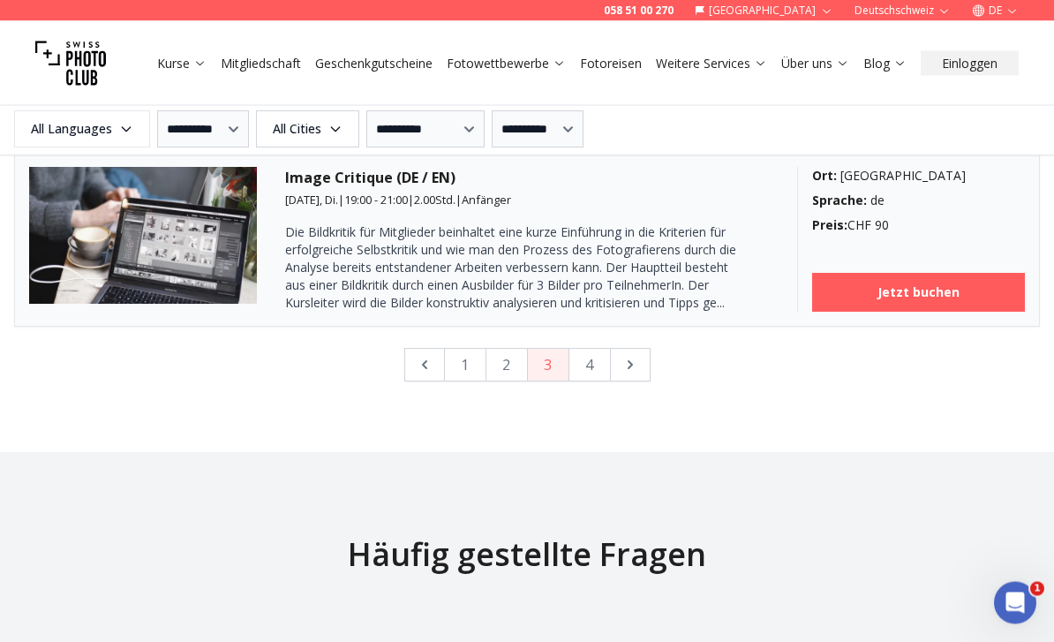
click at [593, 356] on button "4" at bounding box center [589, 366] width 42 height 34
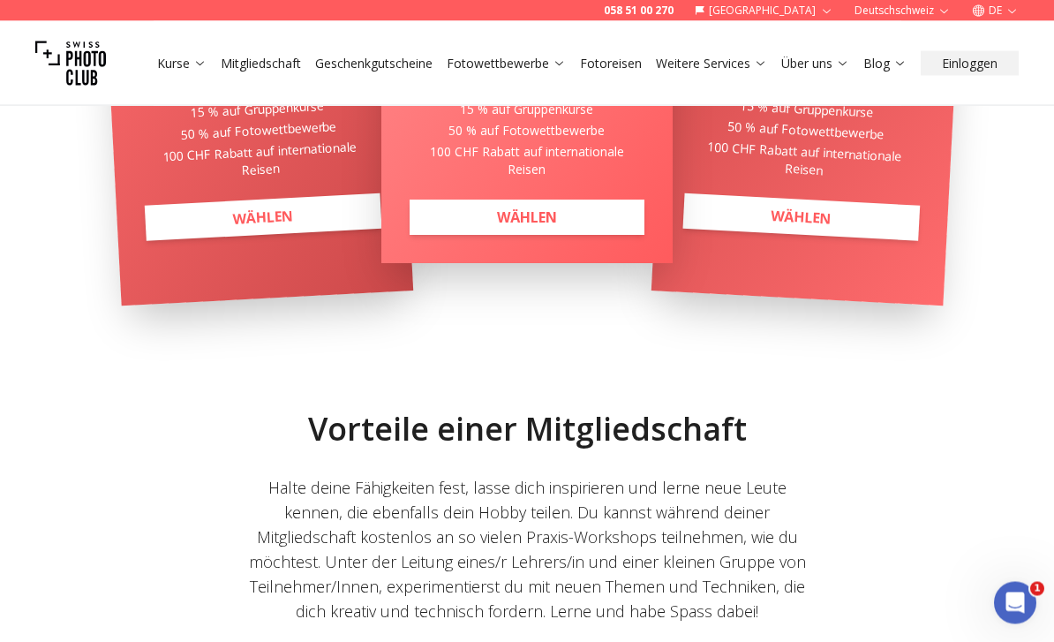
scroll to position [636, 0]
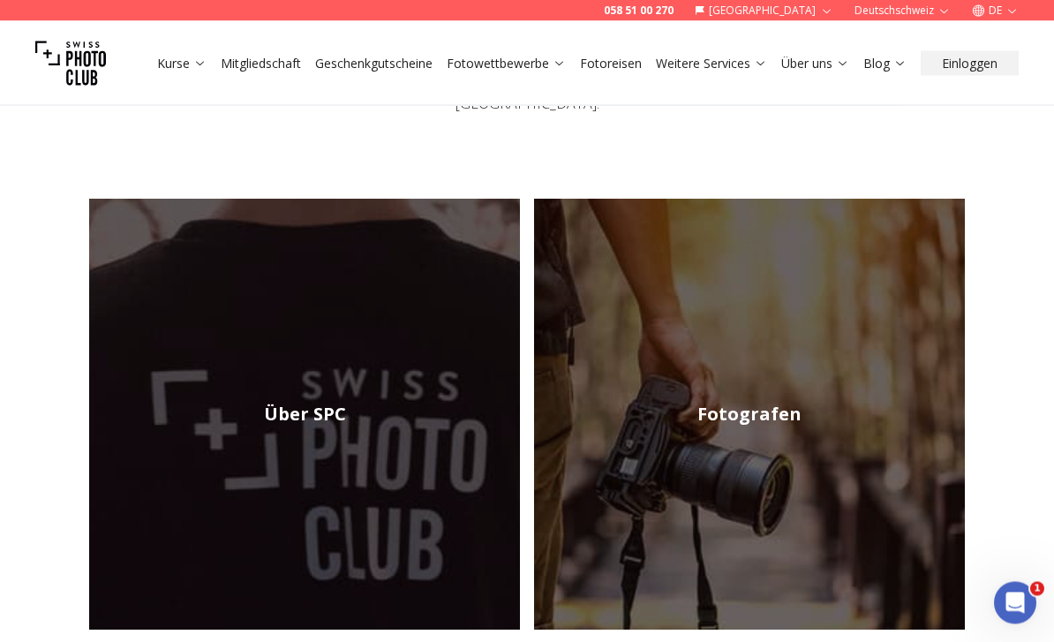
scroll to position [169, 0]
click at [756, 377] on img at bounding box center [749, 414] width 431 height 431
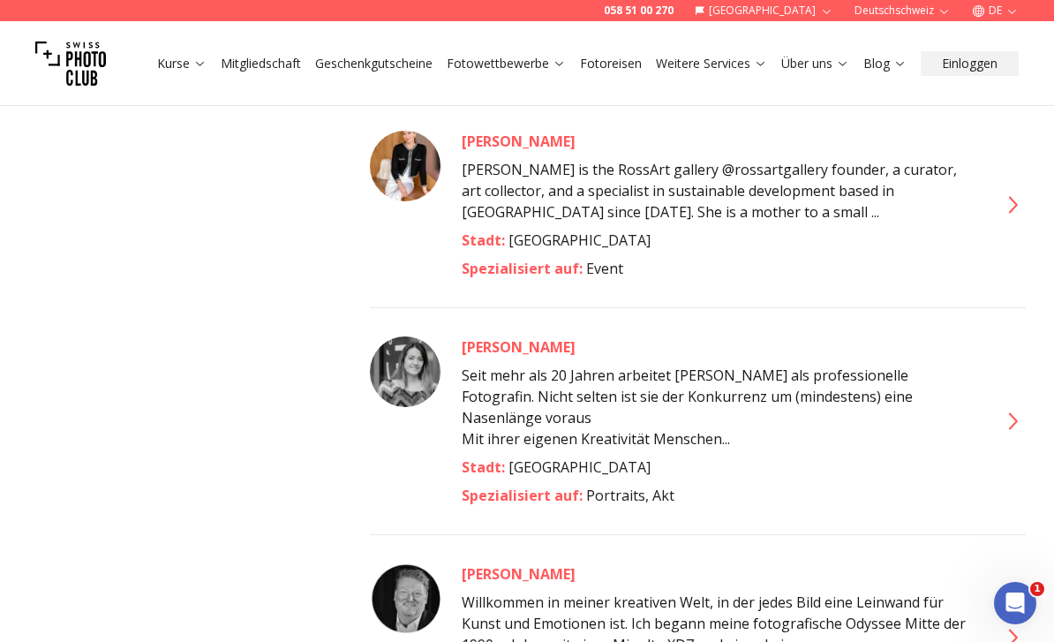
scroll to position [9295, 0]
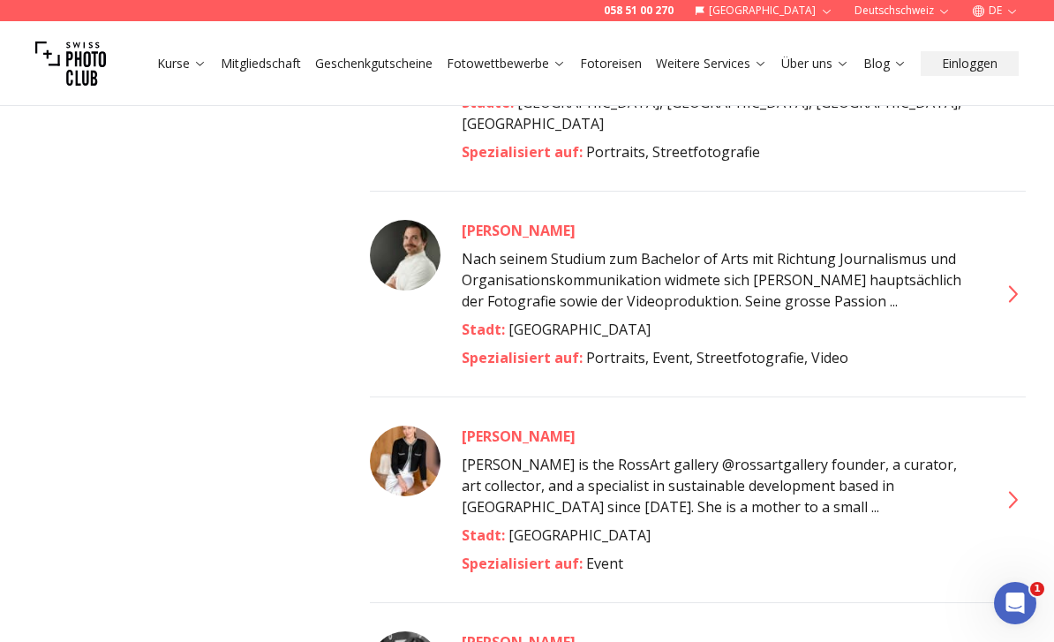
scroll to position [9035, 0]
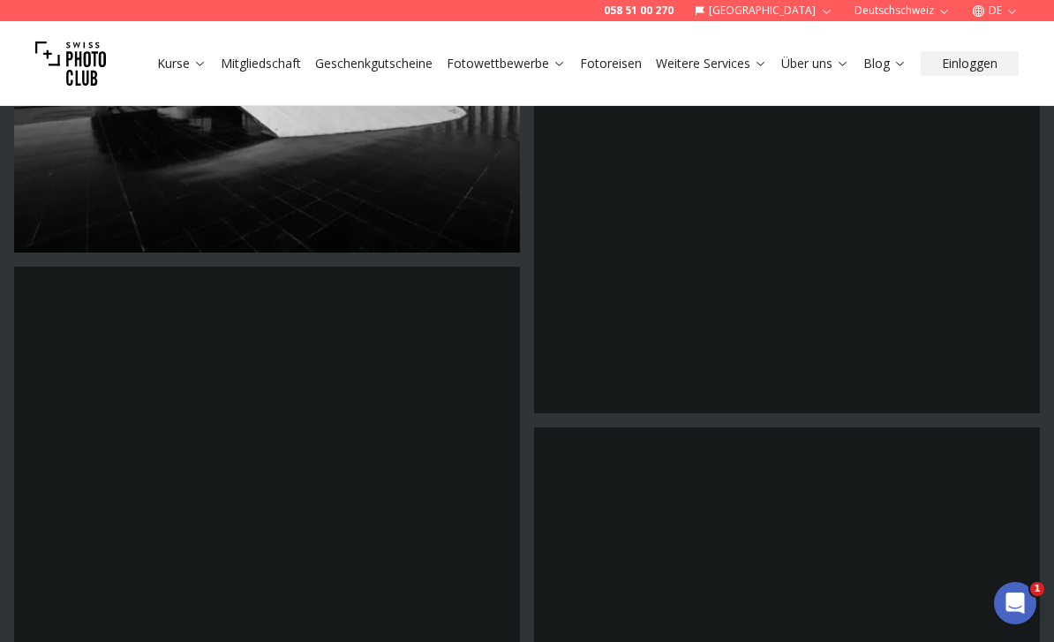
scroll to position [10157, 0]
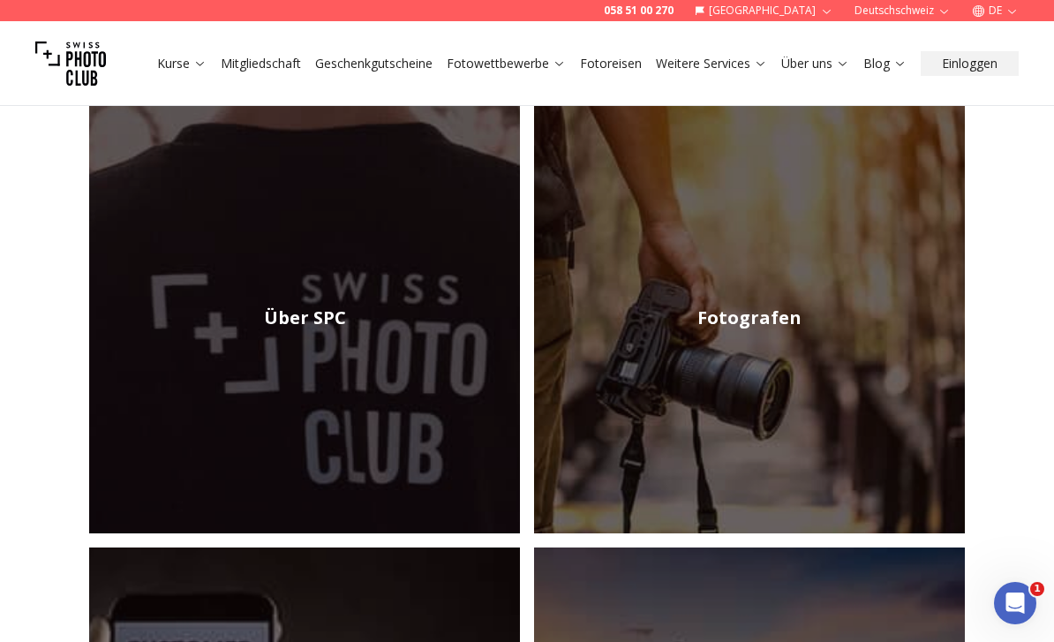
scroll to position [264, 0]
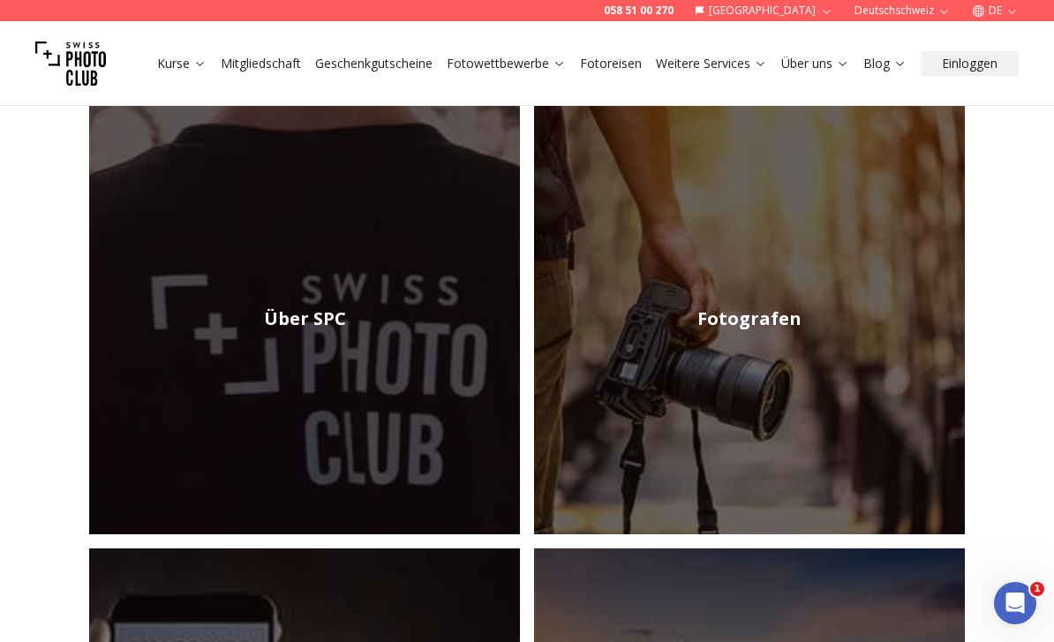
click at [809, 310] on img at bounding box center [749, 318] width 431 height 431
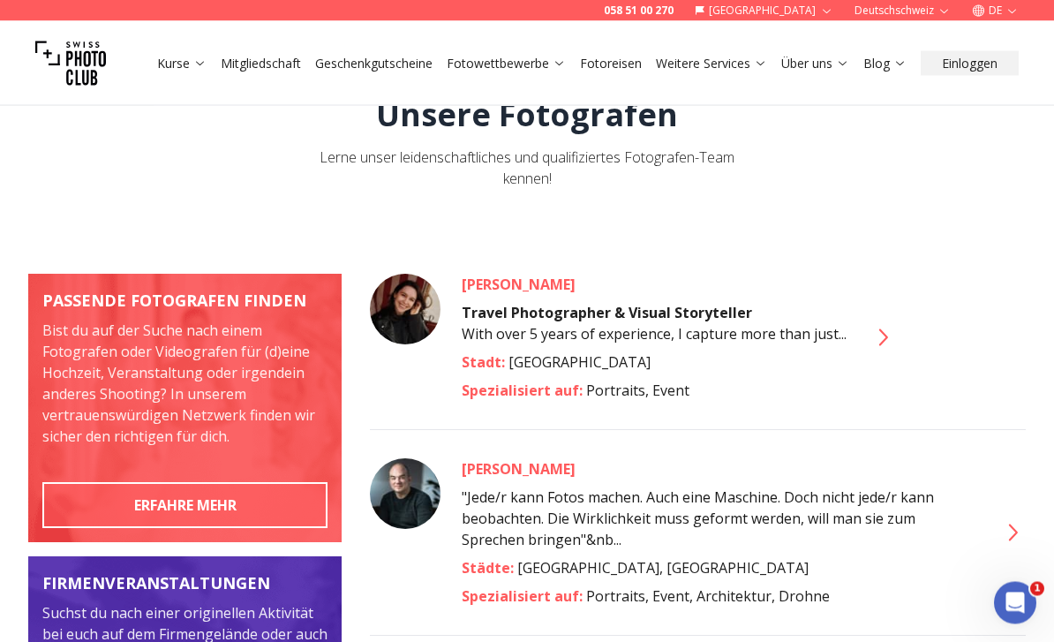
scroll to position [72, 0]
click at [890, 338] on icon at bounding box center [882, 337] width 28 height 28
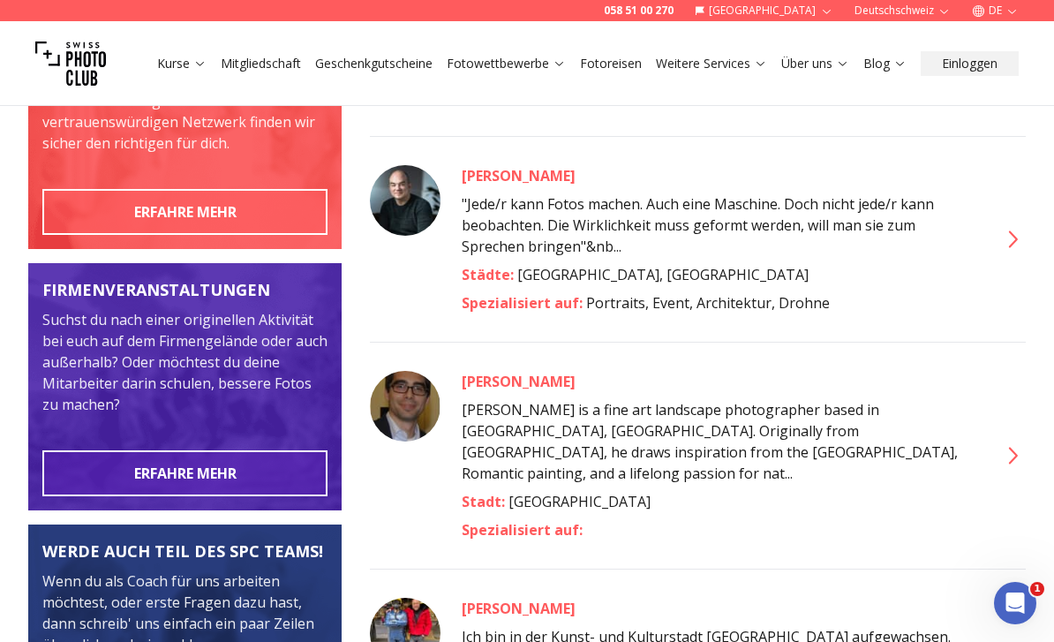
scroll to position [367, 0]
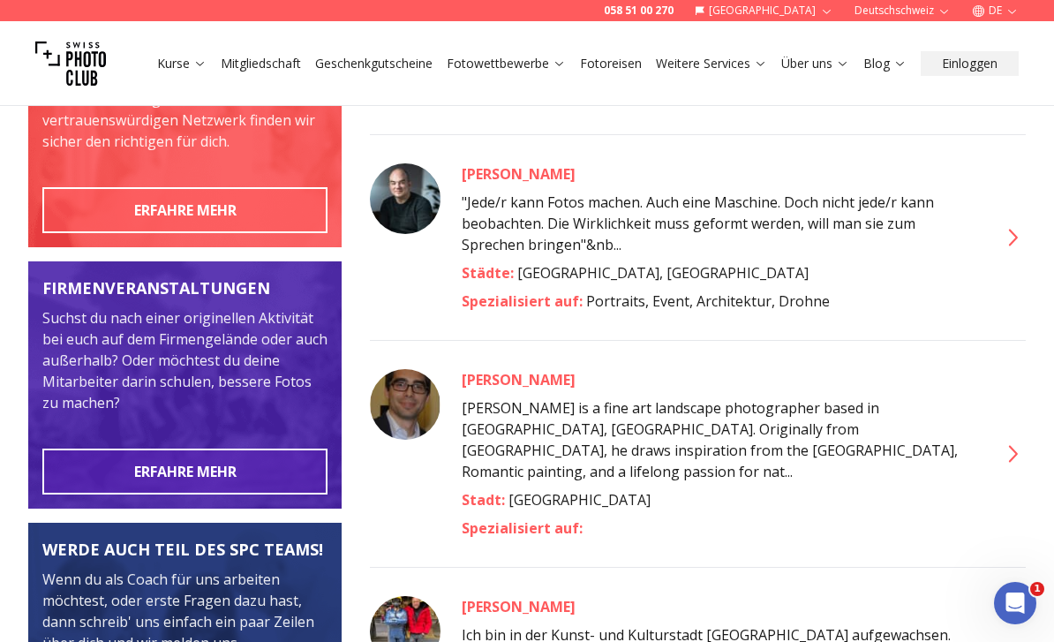
click at [1023, 230] on icon at bounding box center [1011, 237] width 28 height 28
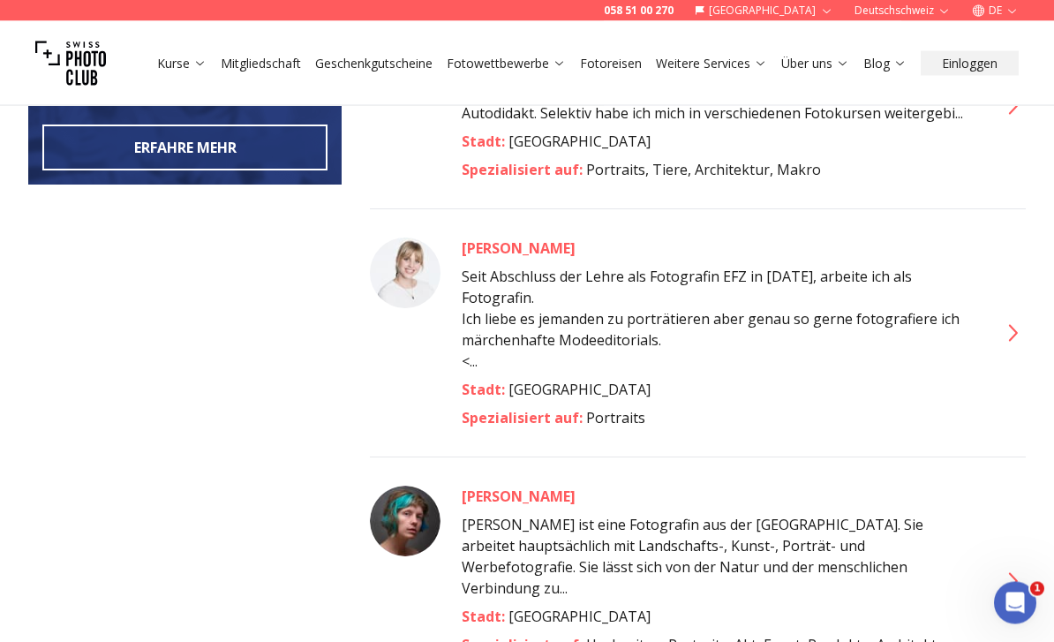
scroll to position [931, 0]
click at [1024, 319] on icon at bounding box center [1011, 333] width 28 height 28
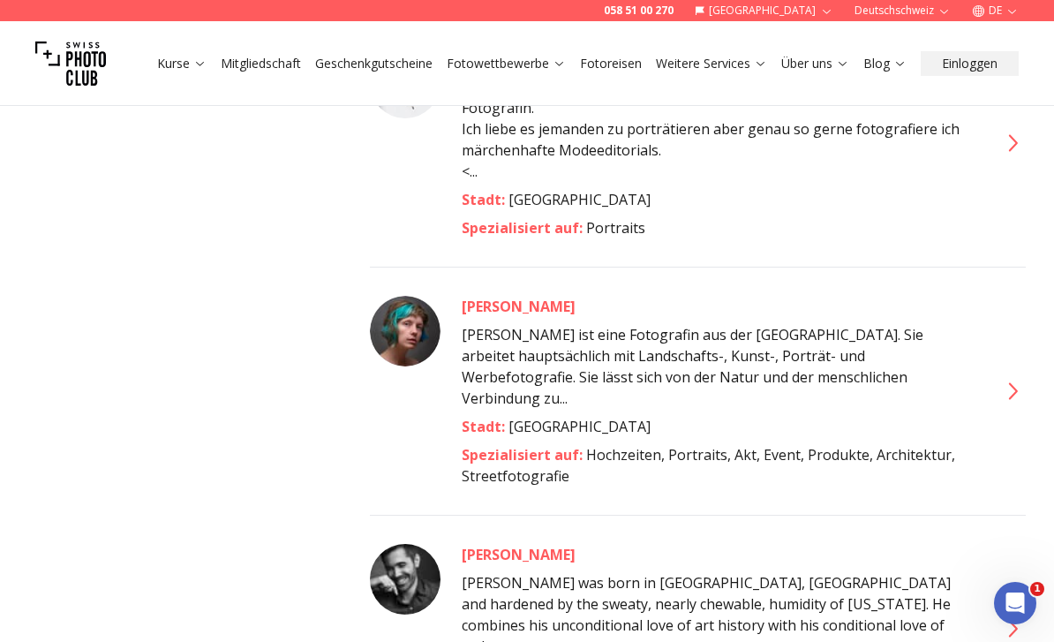
scroll to position [1137, 0]
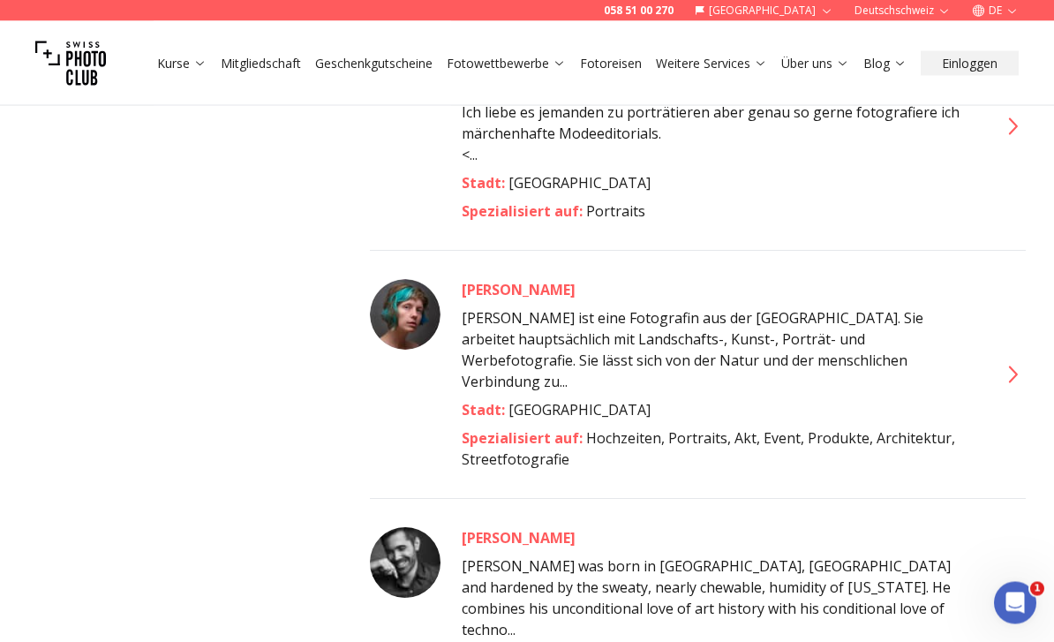
click at [1009, 361] on icon at bounding box center [1011, 375] width 28 height 28
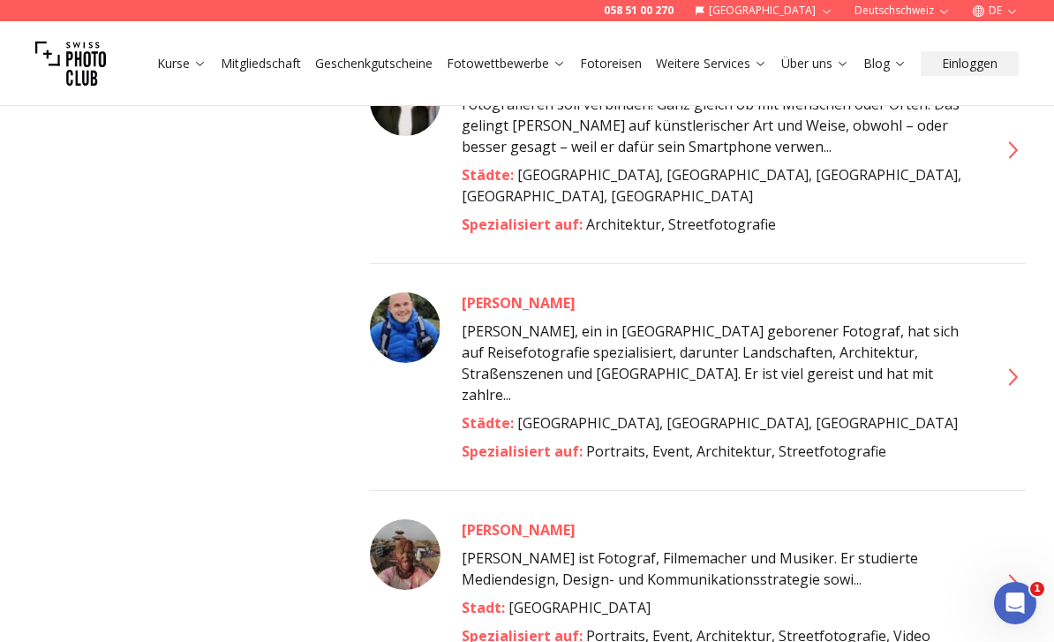
scroll to position [1825, 0]
click at [1012, 369] on icon at bounding box center [1013, 377] width 9 height 17
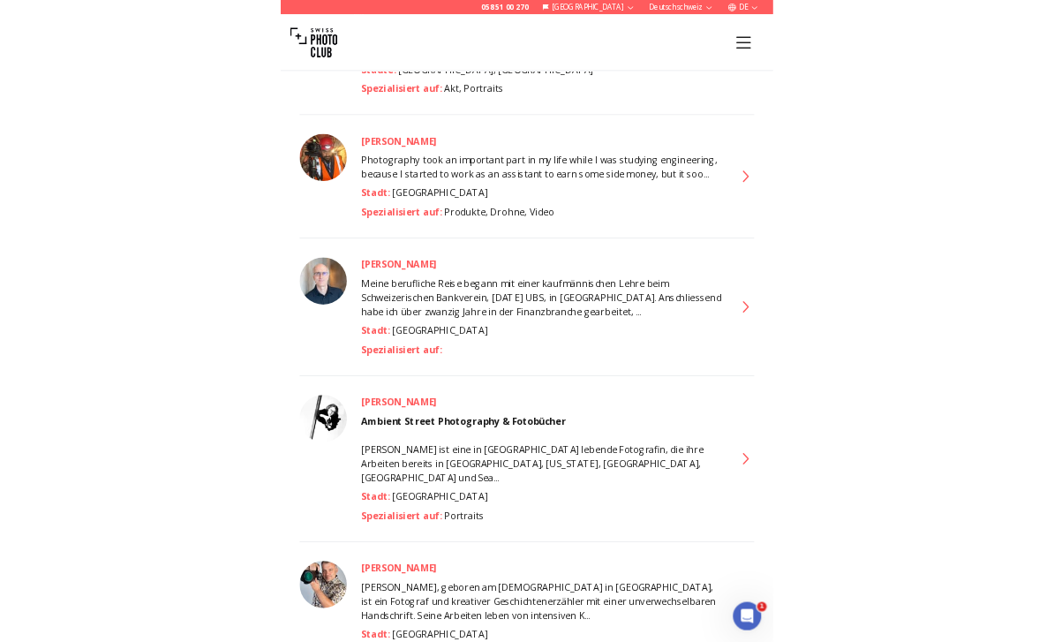
scroll to position [3311, 0]
